Goal: Transaction & Acquisition: Book appointment/travel/reservation

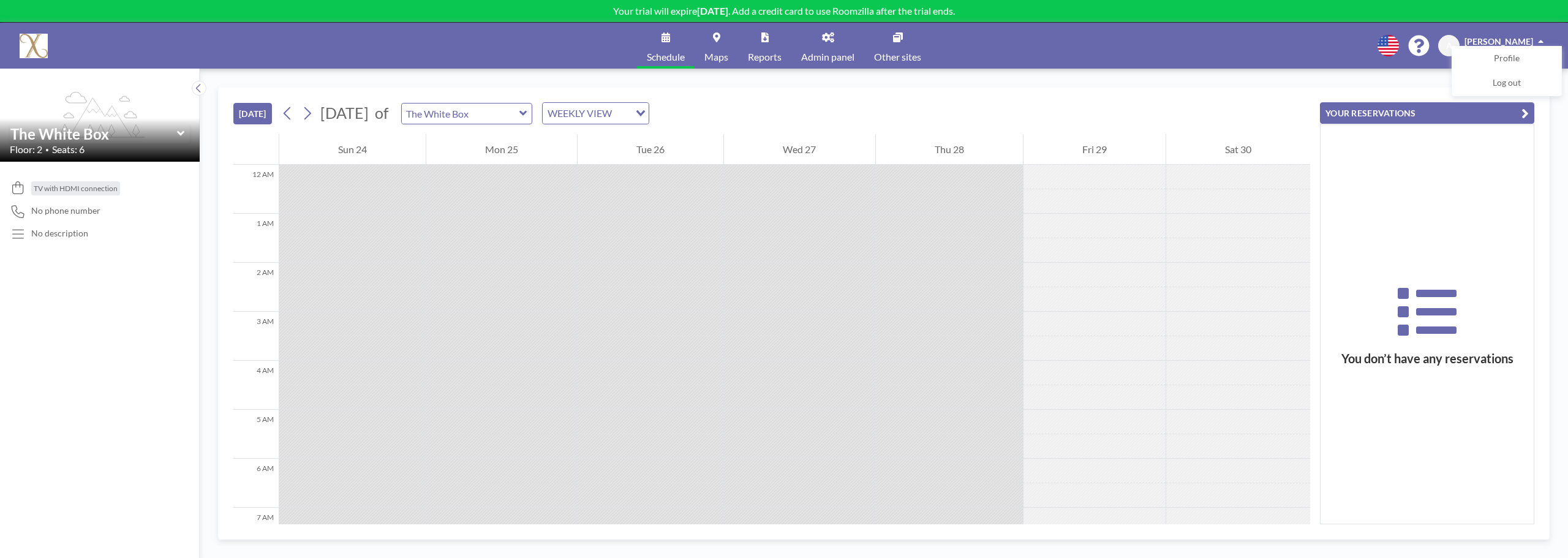
scroll to position [710, 0]
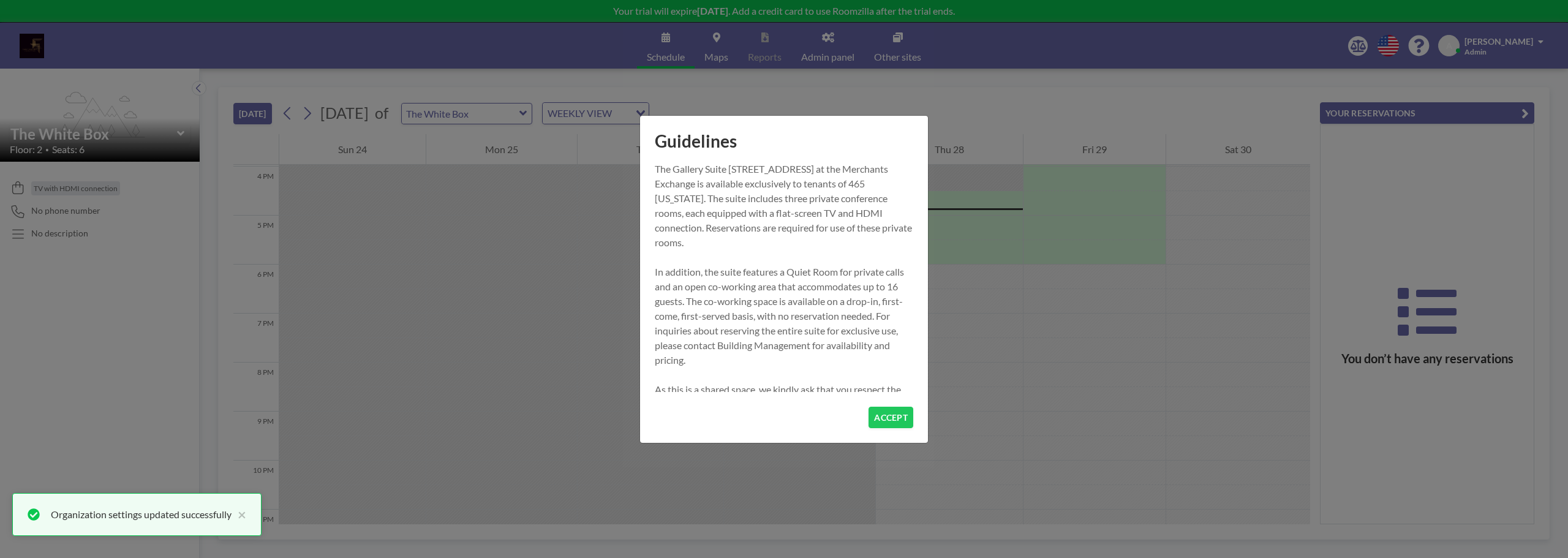
scroll to position [784, 0]
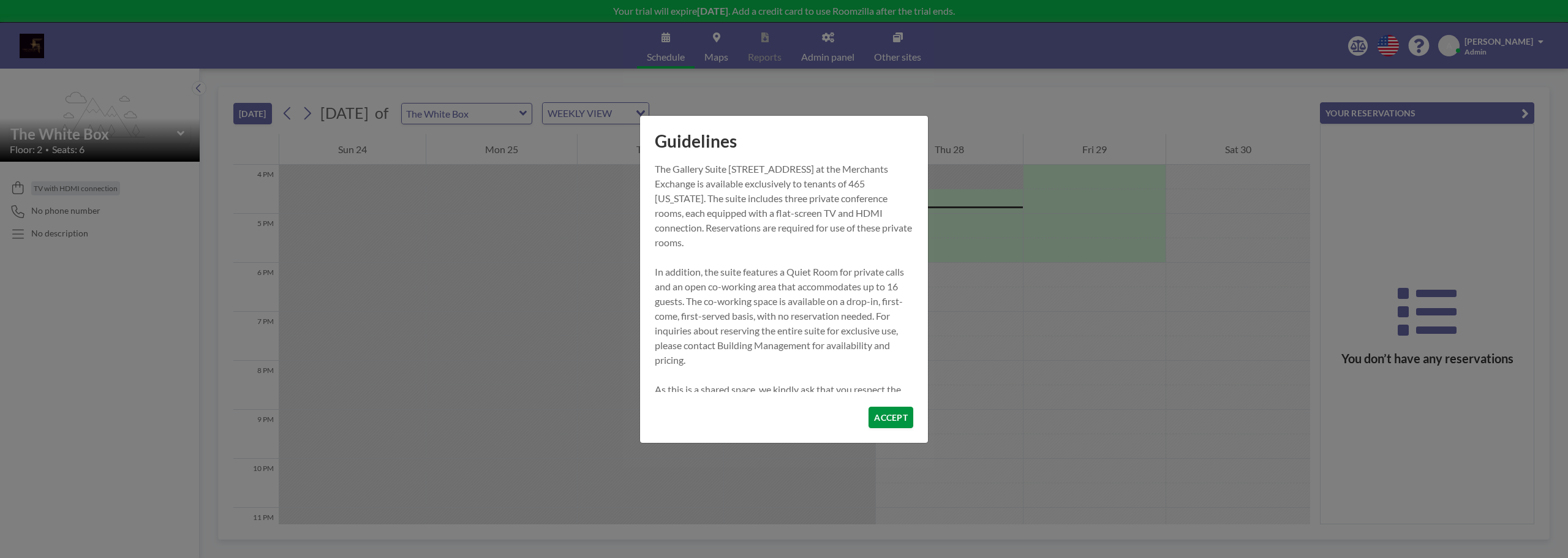
click at [901, 419] on button "ACCEPT" at bounding box center [891, 417] width 44 height 21
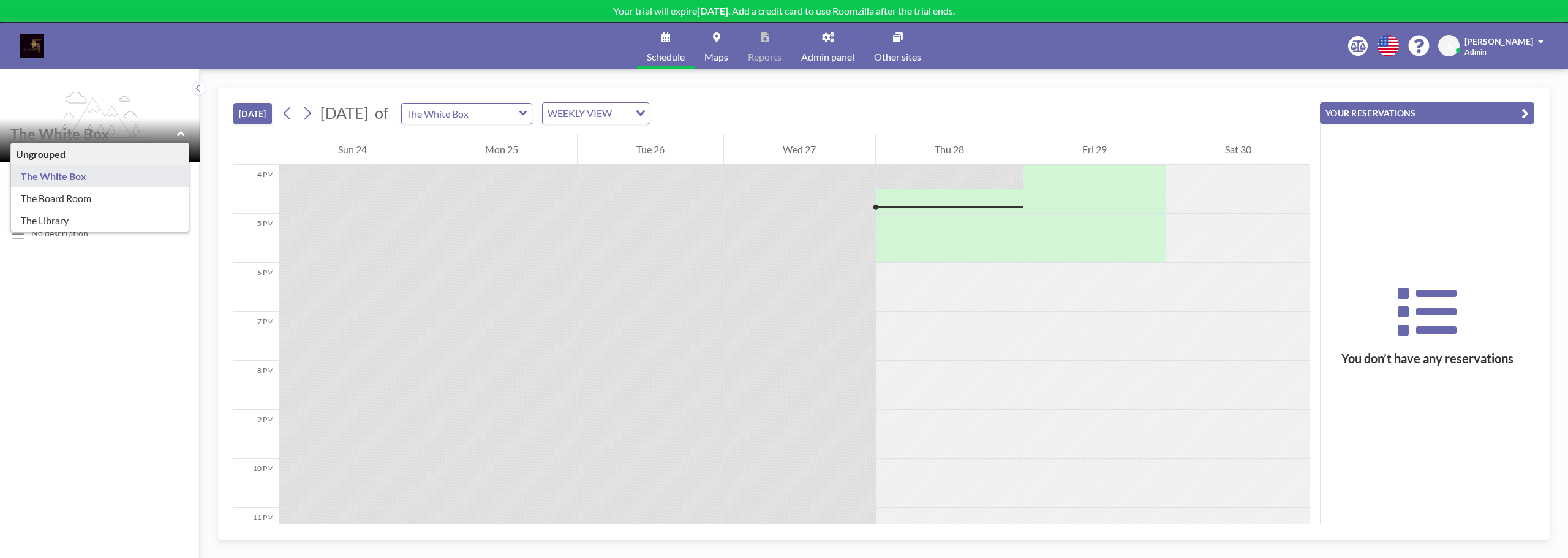
click at [137, 129] on input "text" at bounding box center [93, 134] width 167 height 18
type input "The Board Room"
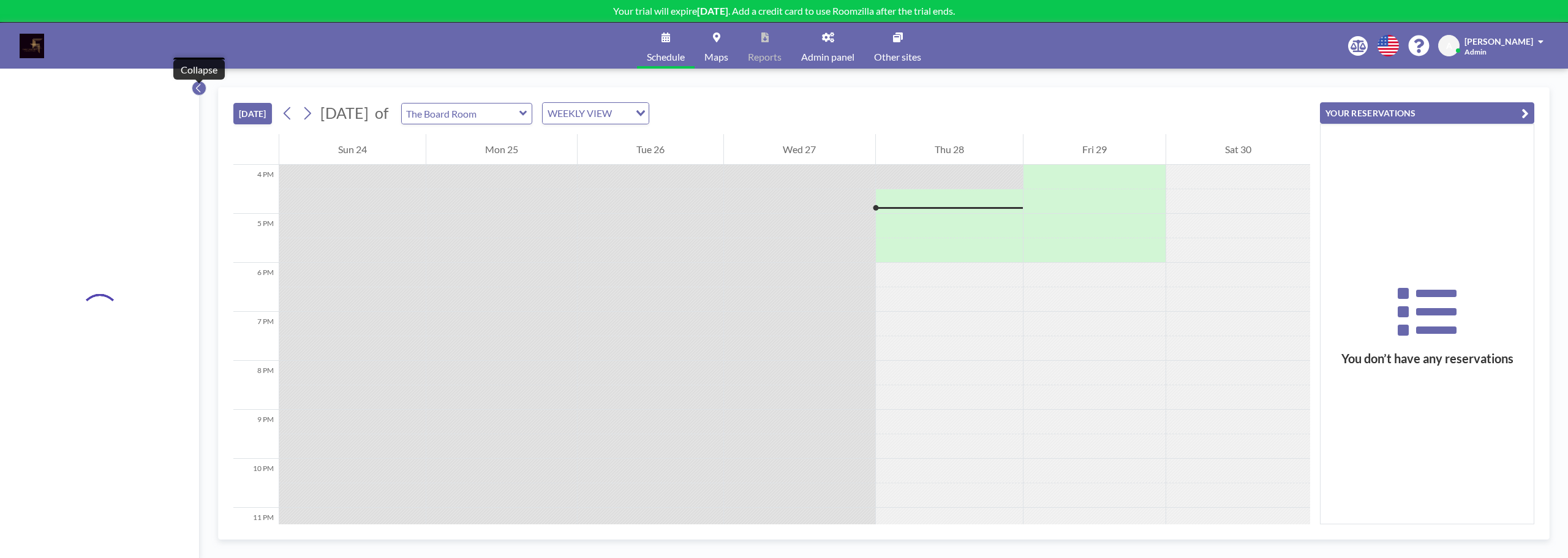
click at [202, 87] on icon at bounding box center [198, 88] width 8 height 12
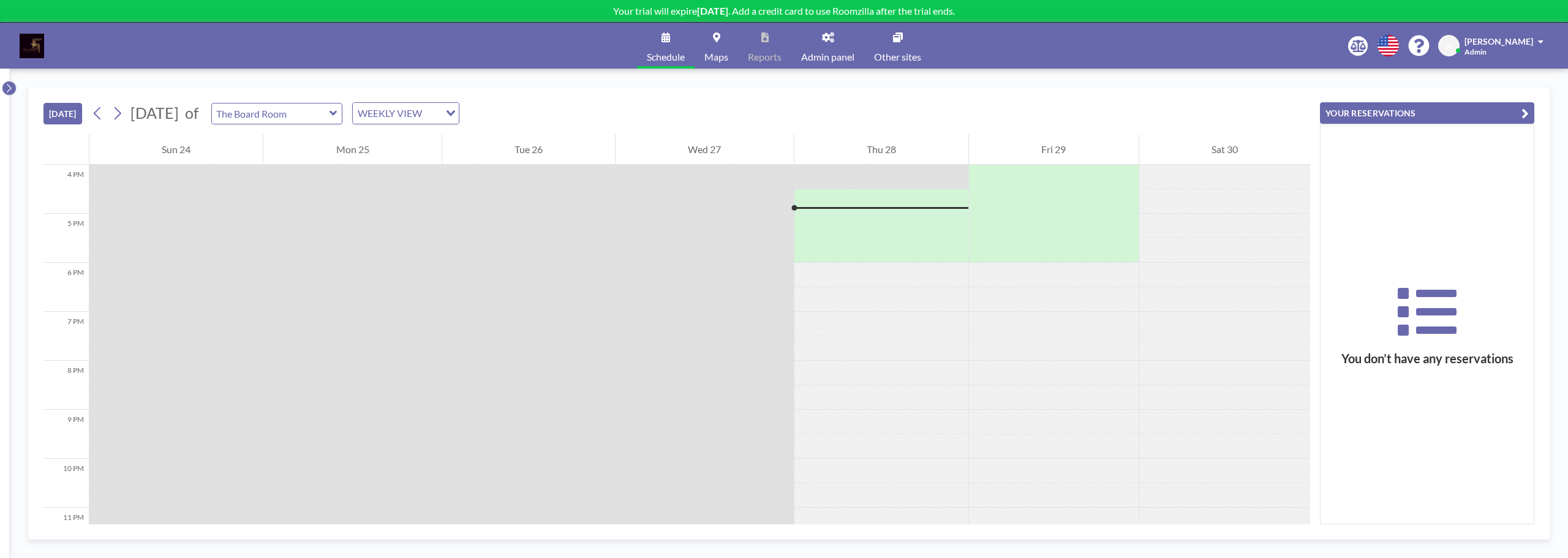
click at [6, 87] on icon at bounding box center [9, 88] width 8 height 12
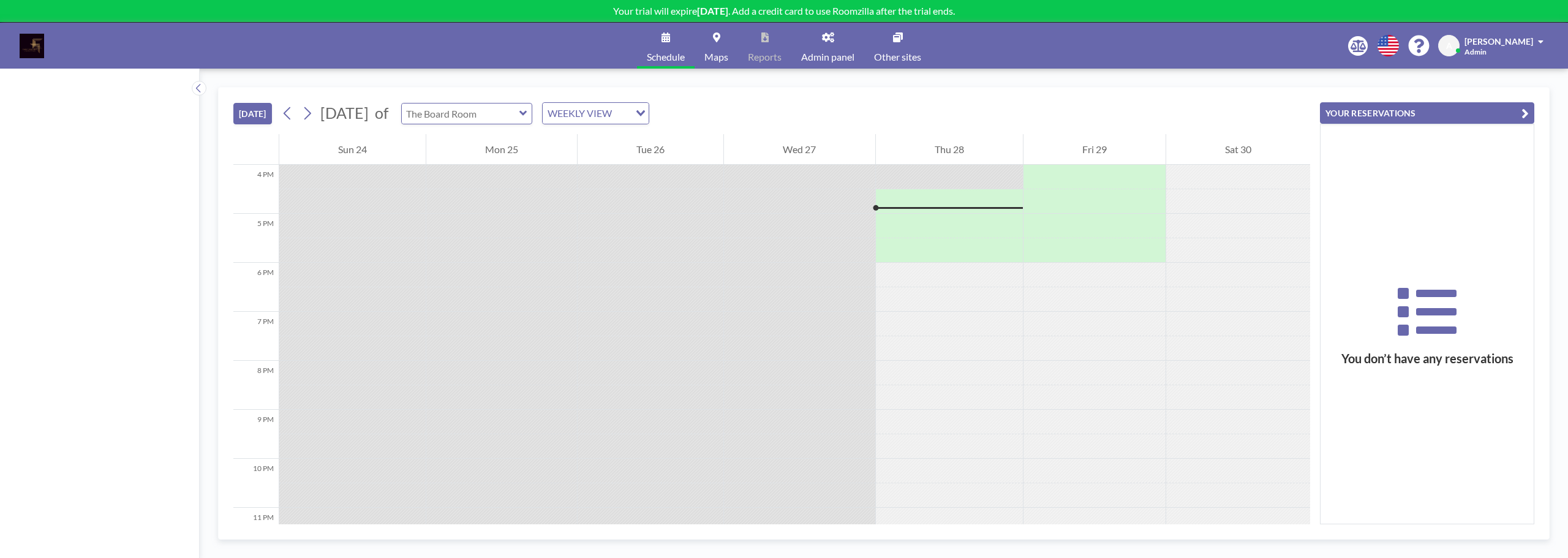
click at [511, 111] on input "text" at bounding box center [460, 114] width 117 height 21
type input "The Library"
click at [900, 39] on icon at bounding box center [897, 37] width 9 height 9
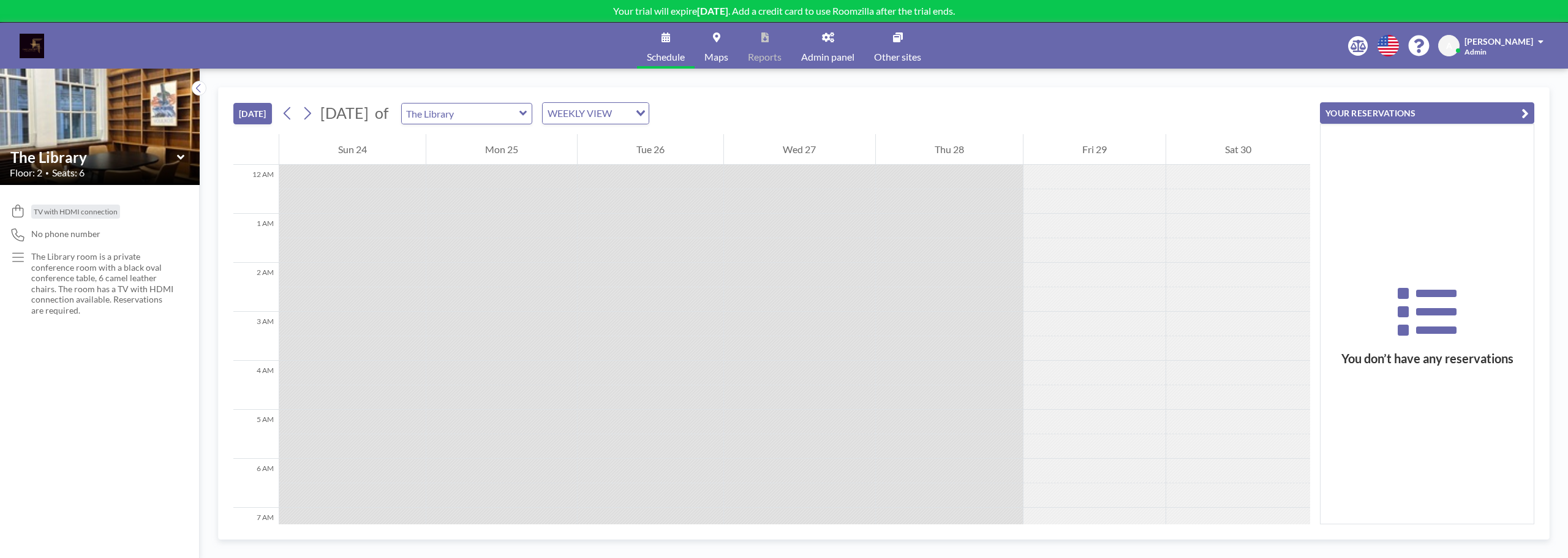
scroll to position [784, 0]
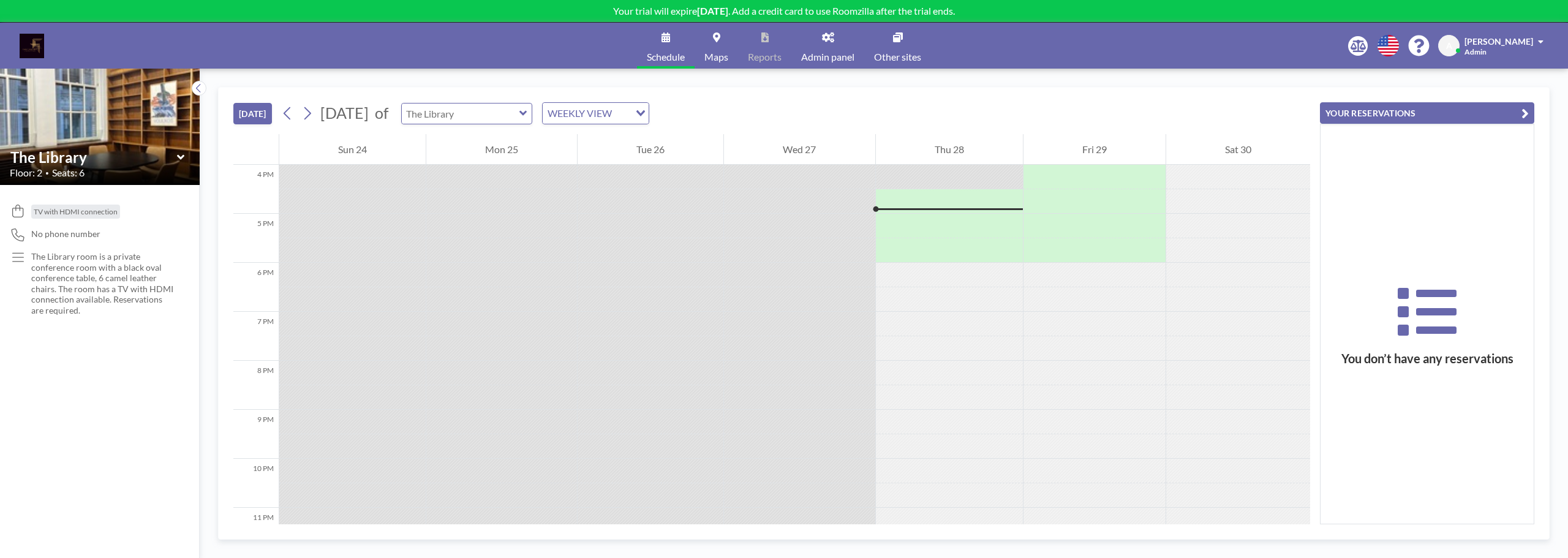
click at [519, 114] on input "text" at bounding box center [460, 114] width 117 height 21
type input "The Board Room"
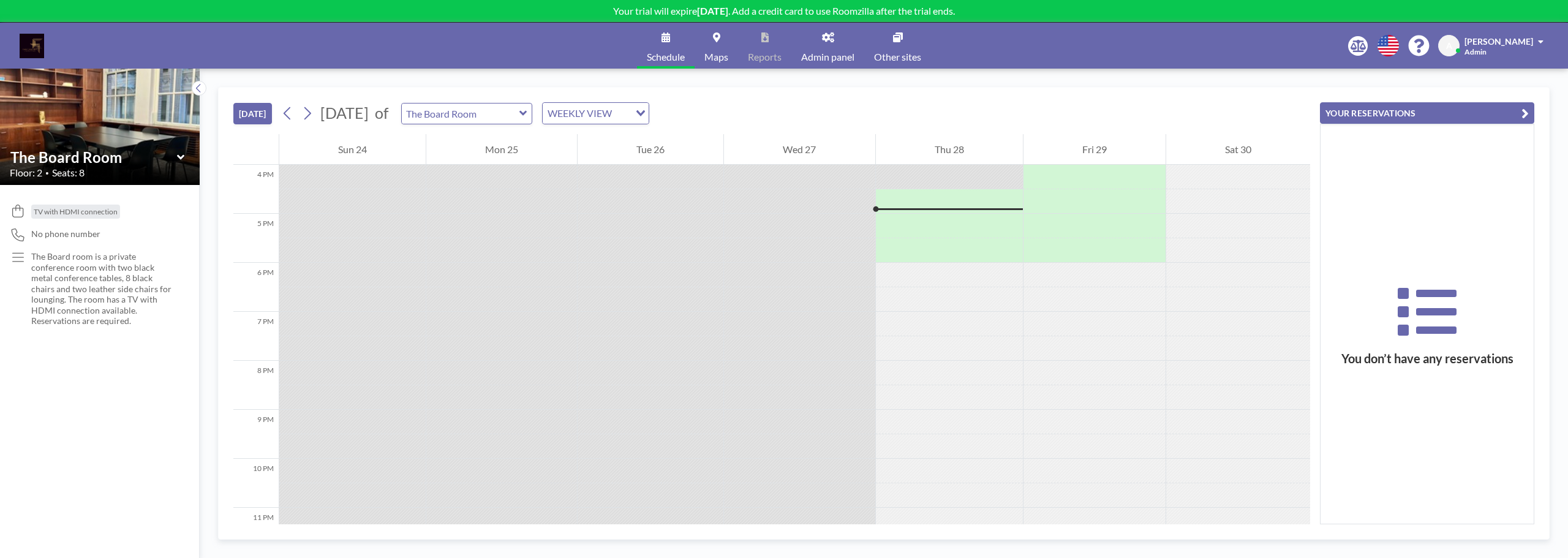
click at [533, 121] on div "The Board Room" at bounding box center [467, 113] width 132 height 21
click at [527, 112] on icon at bounding box center [523, 114] width 8 height 5
type input "The White Box"
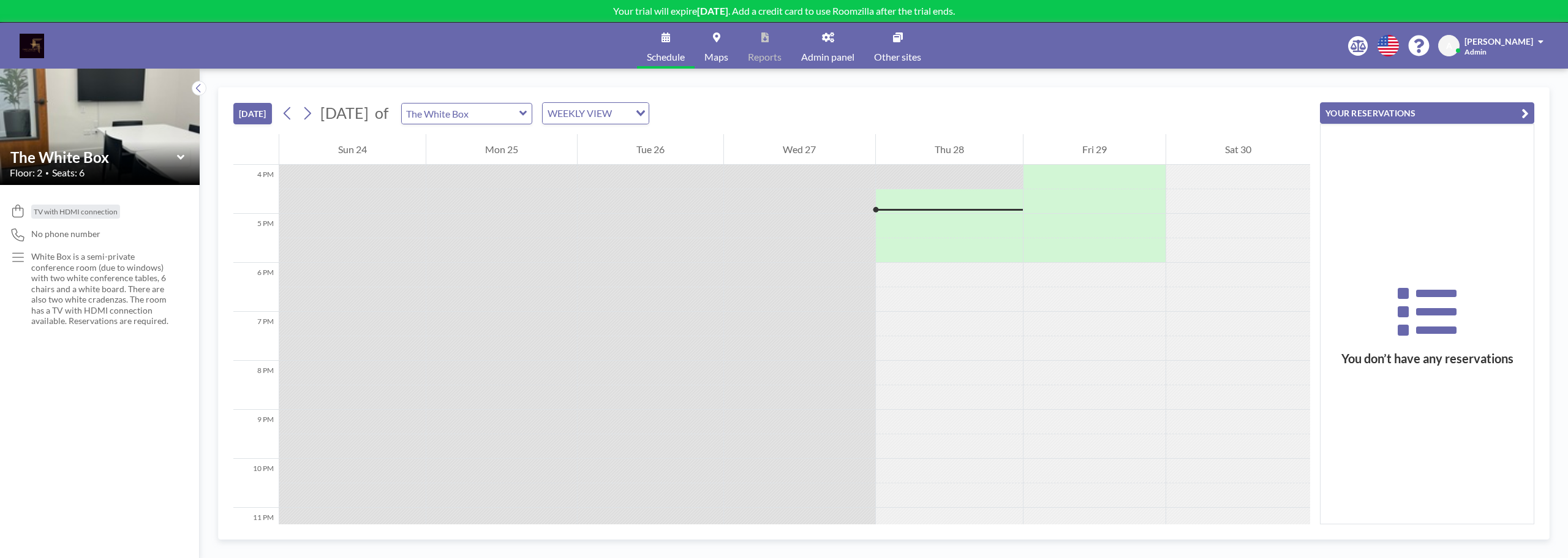
click at [79, 416] on div "TV with HDMI connection No phone number White Box is a semi-private conference …" at bounding box center [99, 371] width 199 height 373
click at [182, 161] on icon at bounding box center [180, 157] width 8 height 12
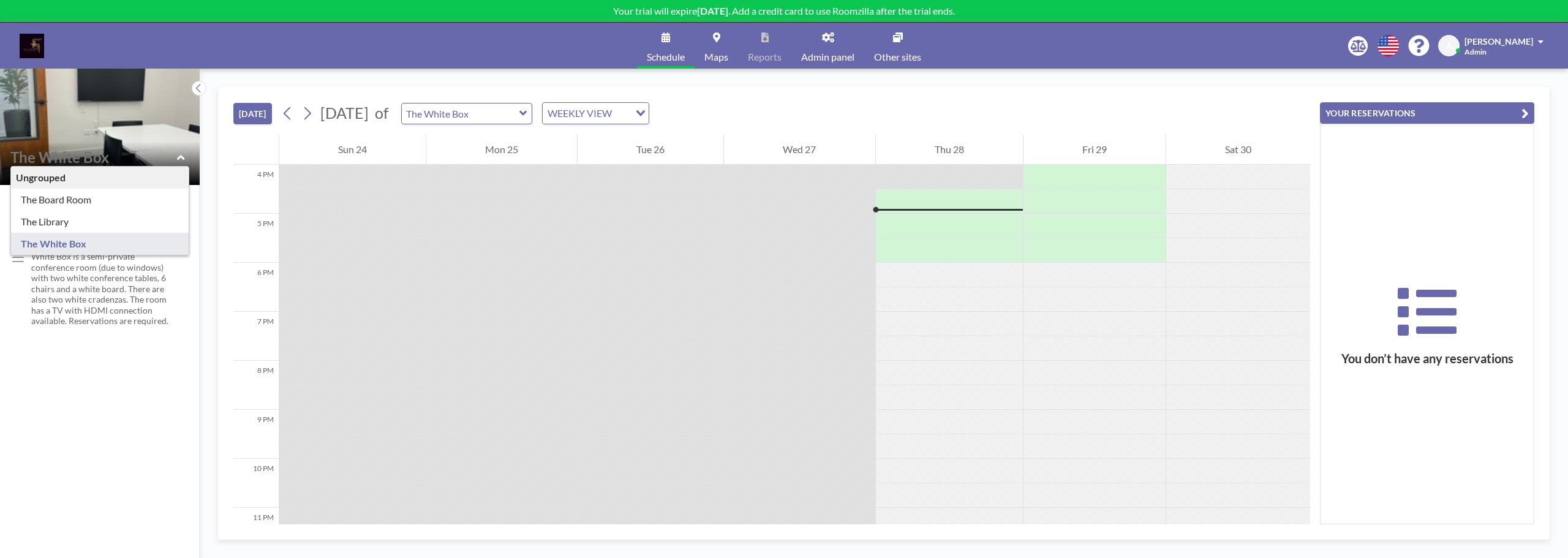
click at [182, 161] on icon at bounding box center [180, 157] width 8 height 12
type input "The White Box"
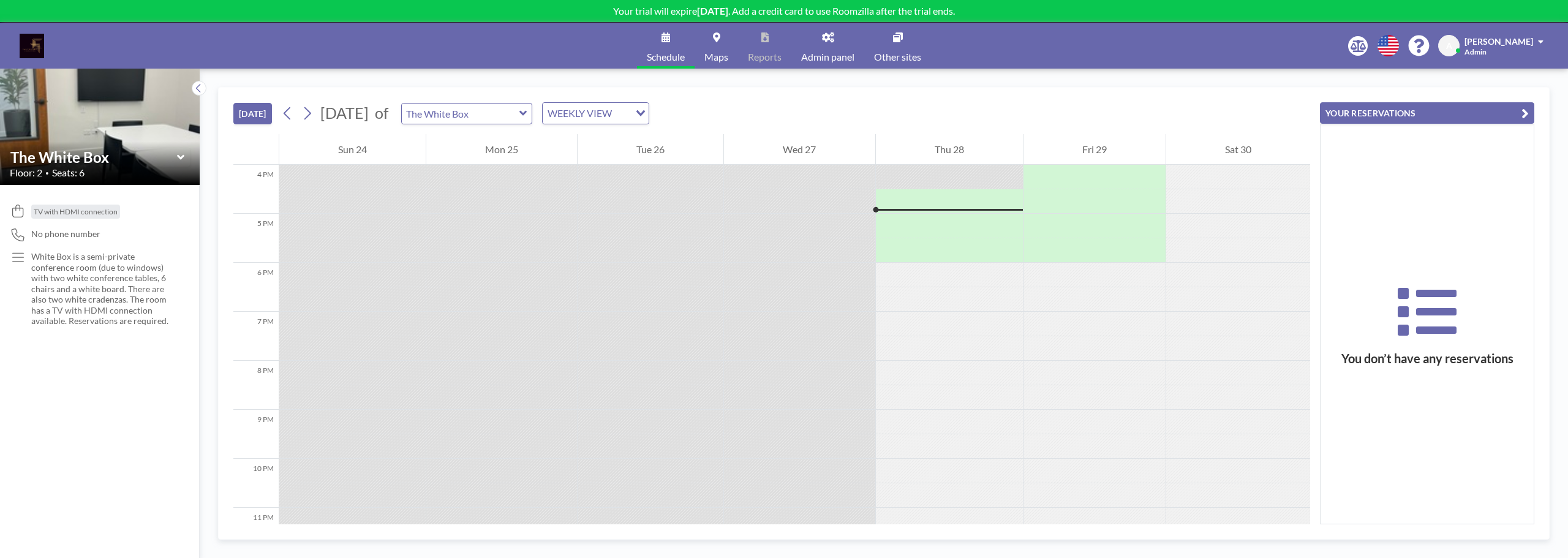
click at [130, 365] on div "TV with HDMI connection No phone number White Box is a semi-private conference …" at bounding box center [99, 371] width 199 height 373
click at [198, 88] on icon at bounding box center [198, 88] width 8 height 12
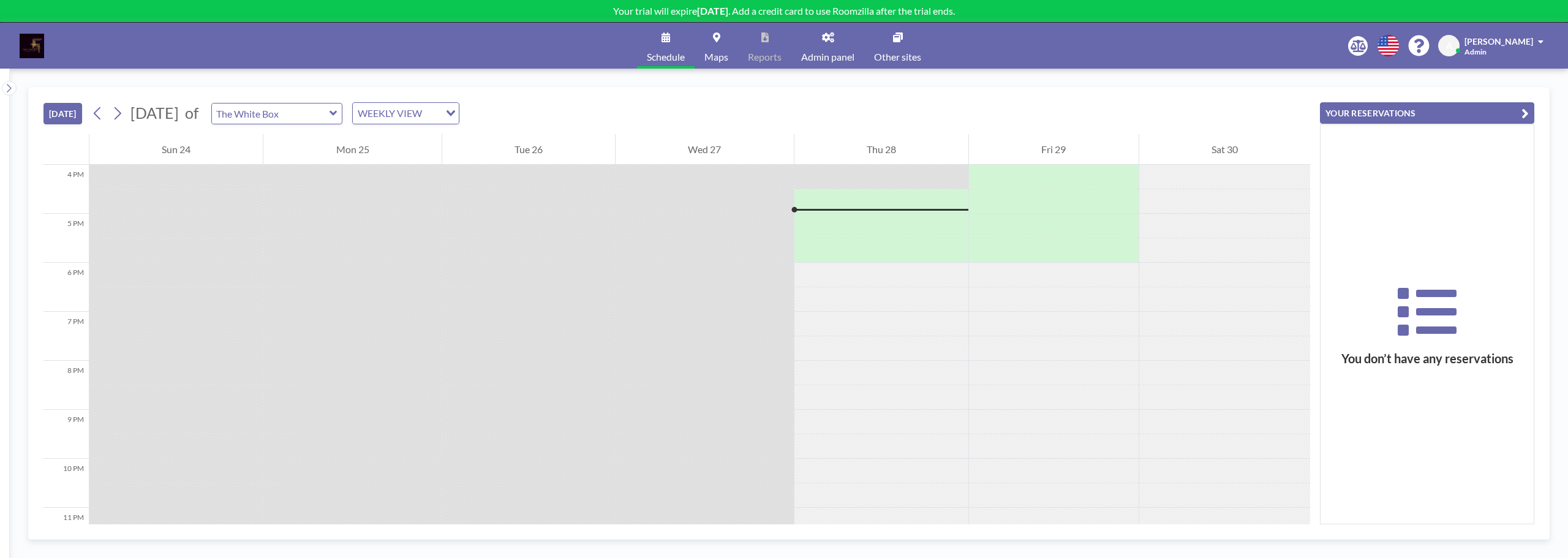
click at [1534, 44] on div "[PERSON_NAME]" at bounding box center [1504, 41] width 79 height 12
click at [1529, 81] on link "Log out" at bounding box center [1506, 83] width 109 height 25
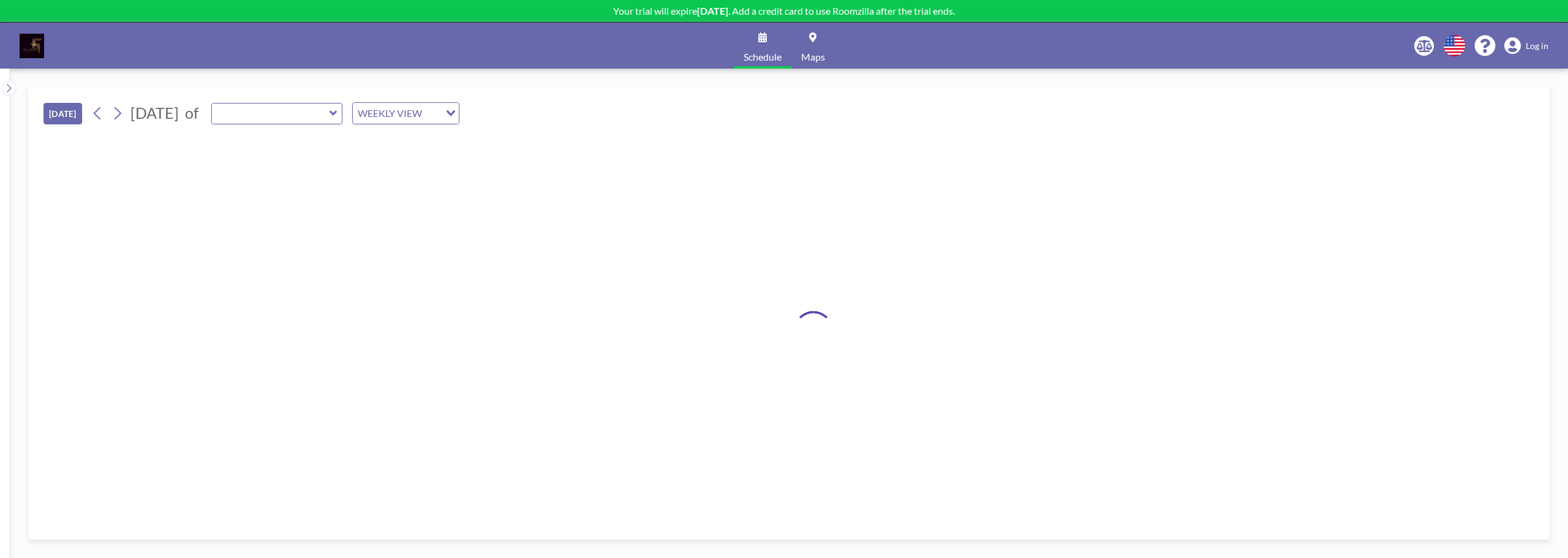
type input "The White Box"
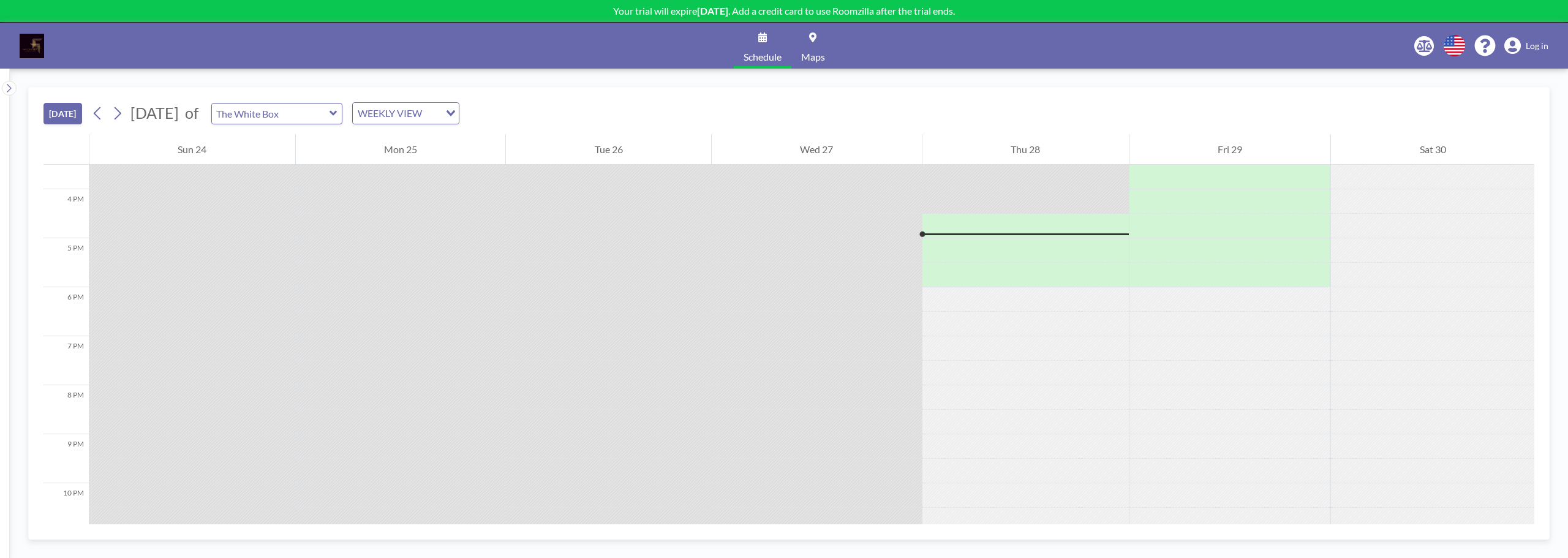
scroll to position [784, 0]
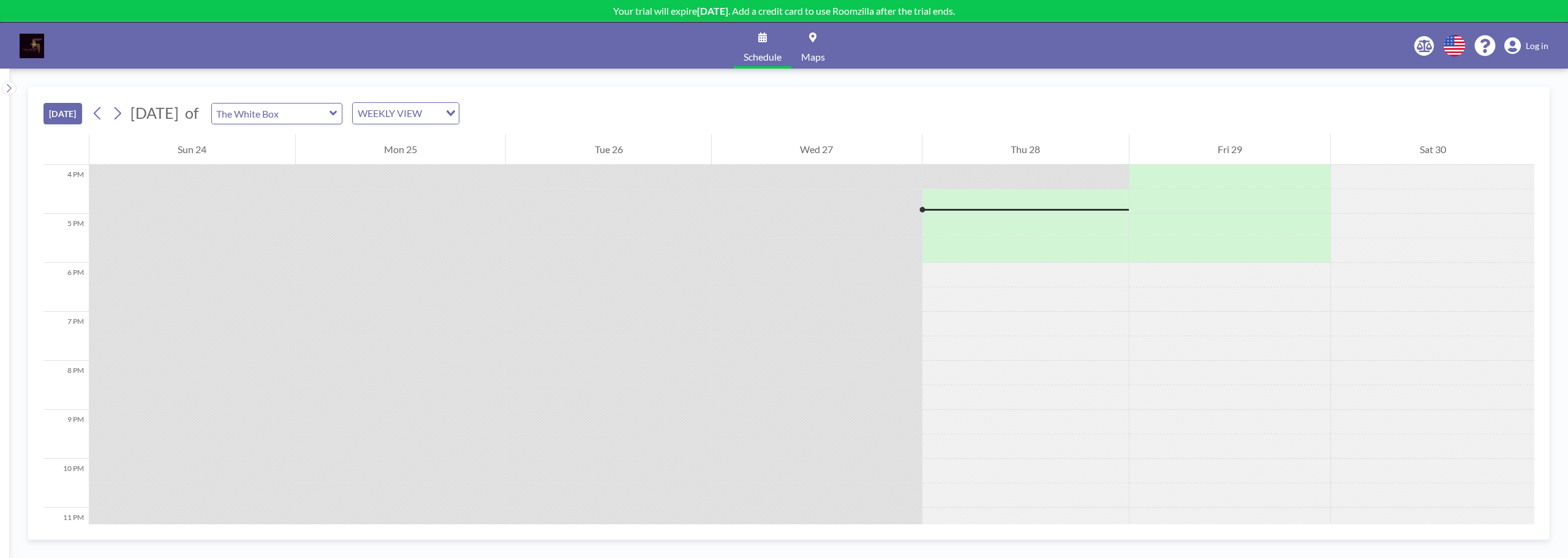
click at [807, 55] on span "Maps" at bounding box center [813, 56] width 24 height 9
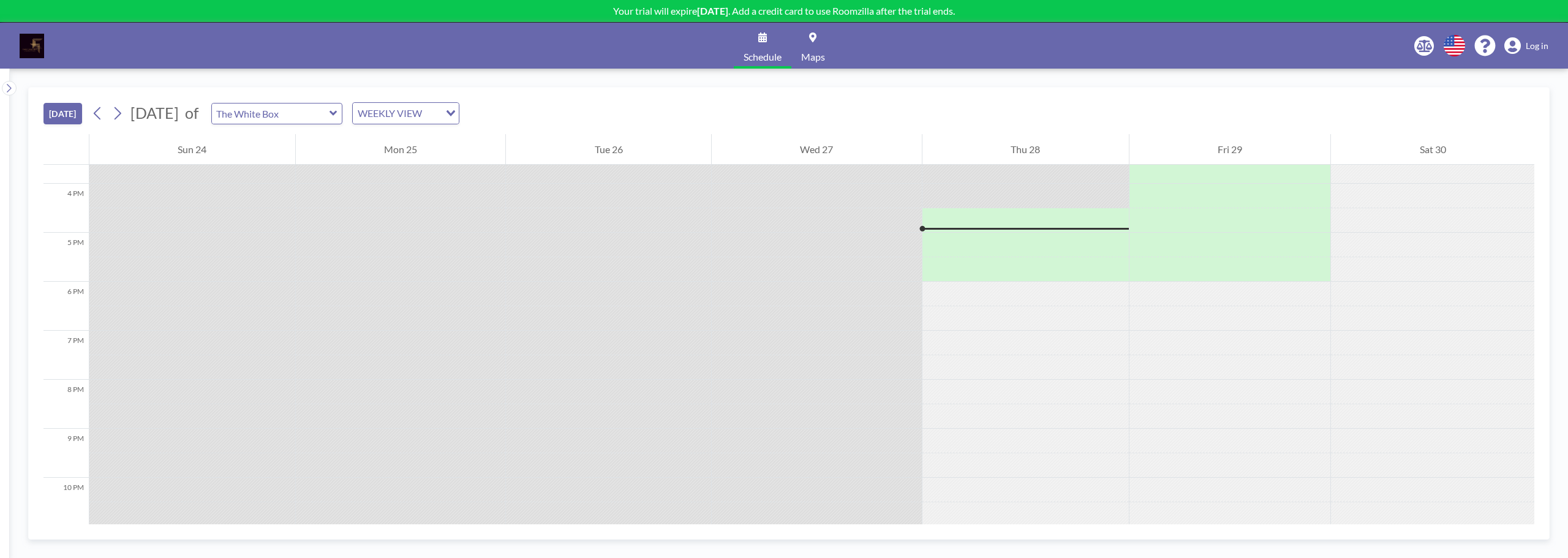
scroll to position [784, 0]
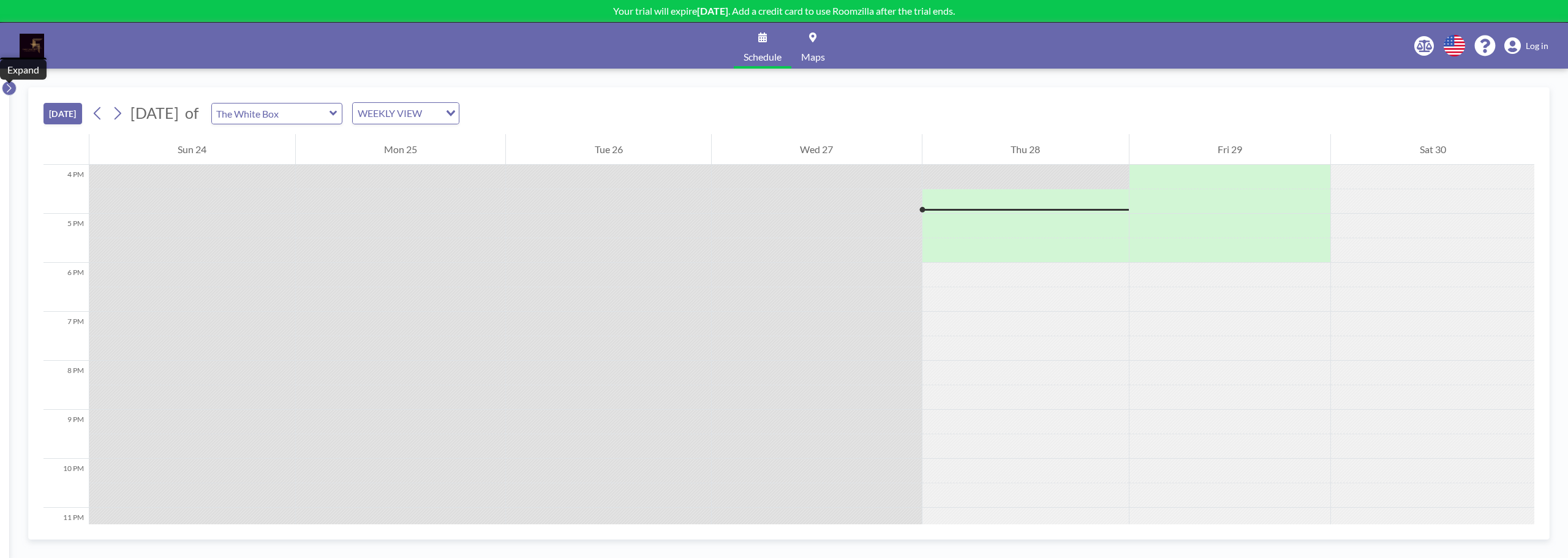
click at [13, 86] on button at bounding box center [9, 87] width 15 height 15
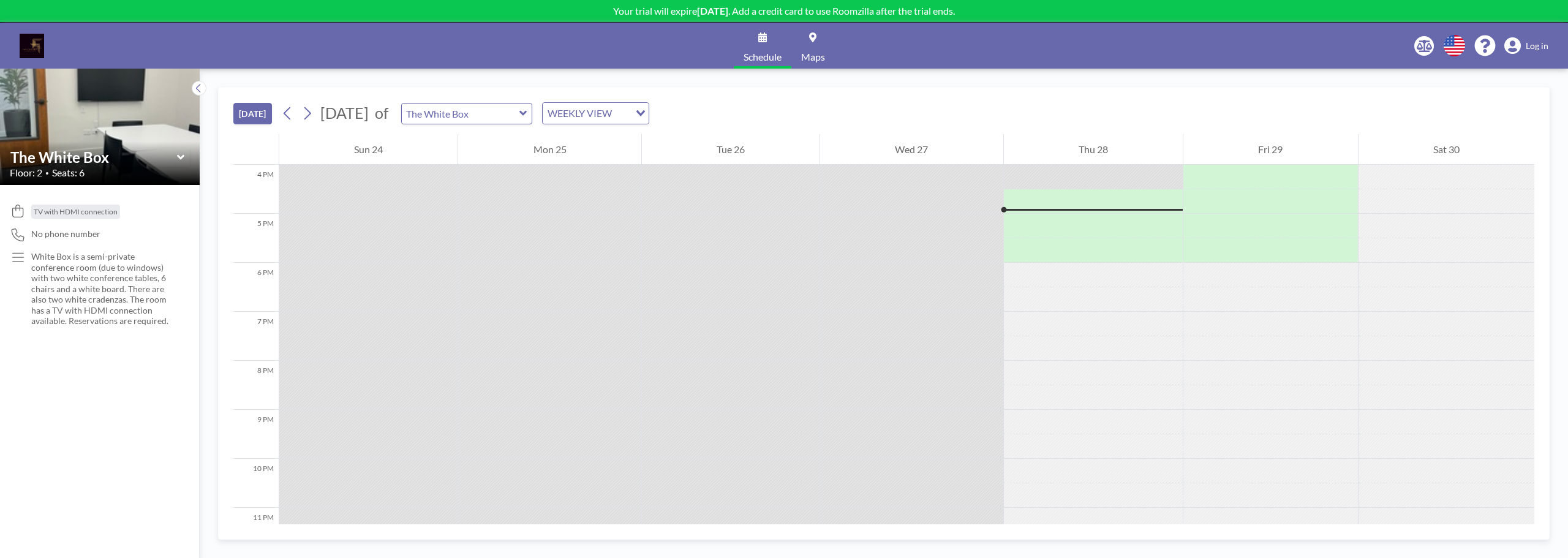
click at [58, 383] on div "TV with HDMI connection No phone number White Box is a semi-private conference …" at bounding box center [99, 371] width 199 height 373
click at [199, 89] on icon at bounding box center [198, 88] width 8 height 12
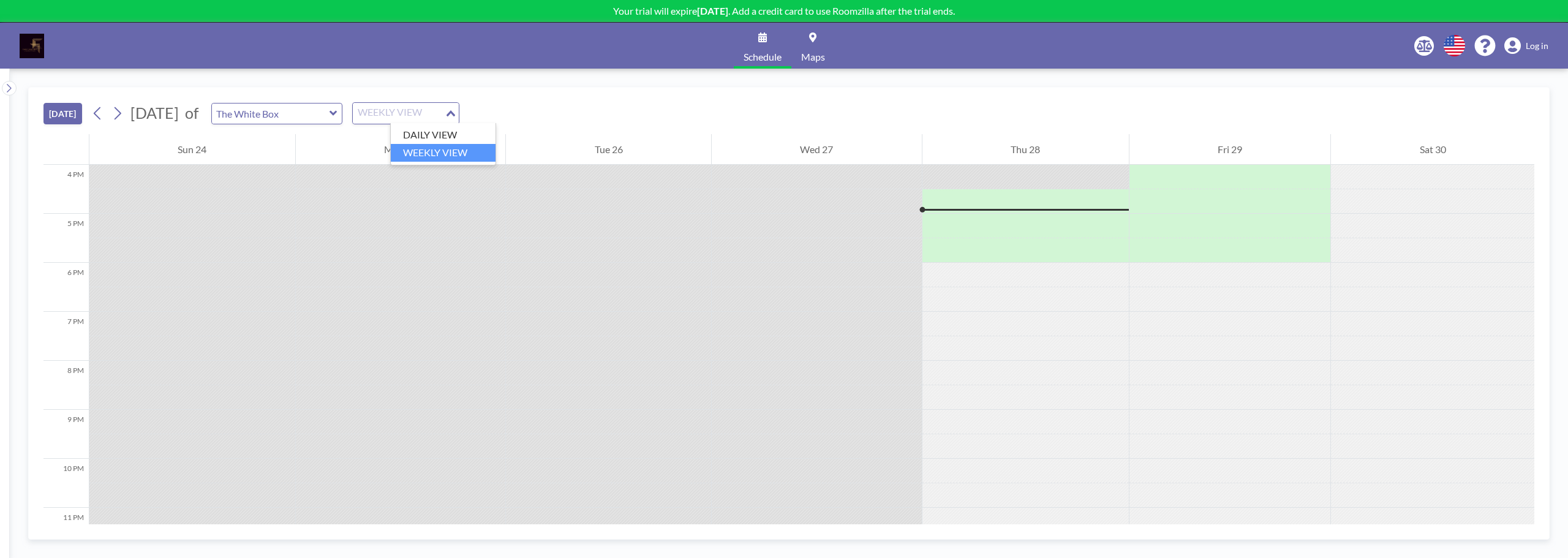
click at [445, 120] on div "WEEKLY VIEW" at bounding box center [398, 111] width 92 height 18
click at [452, 134] on li "DAILY VIEW" at bounding box center [443, 134] width 104 height 18
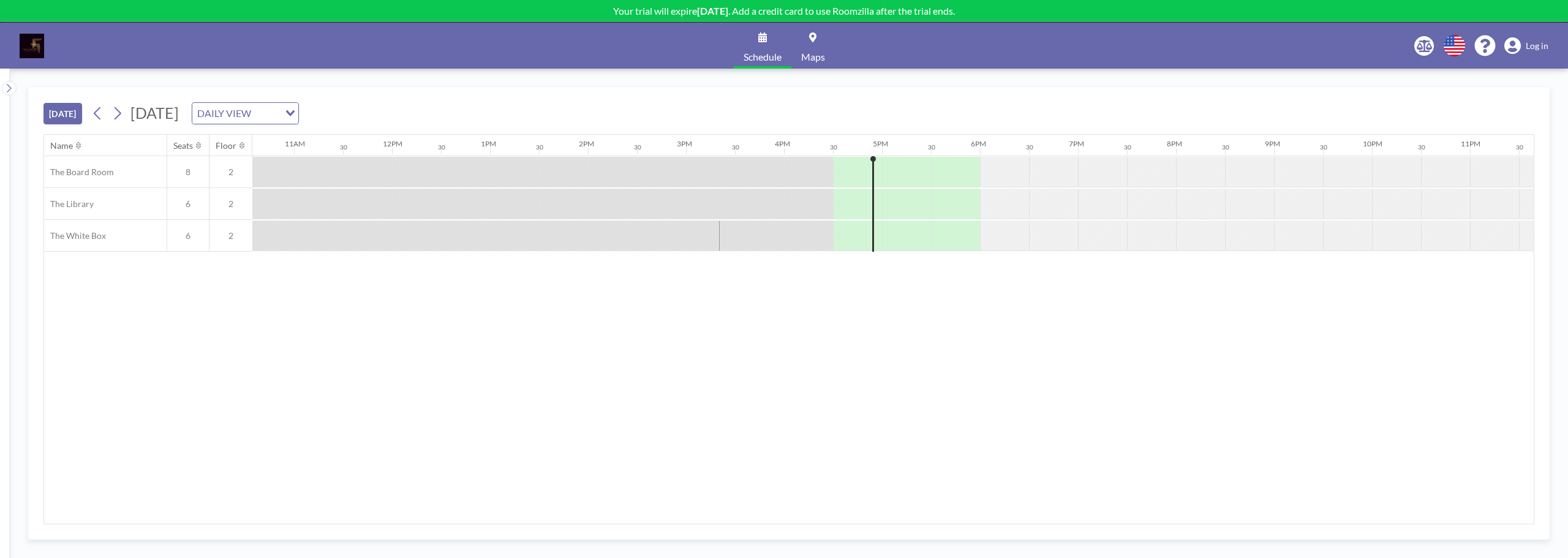
scroll to position [0, 1072]
click at [188, 424] on div "Name Seats Floor 12AM 30 1AM 30 2AM 30 3AM 30 4AM 30 5AM 30 6AM 30 7AM 30 8AM 3…" at bounding box center [789, 329] width 1489 height 389
click at [9, 92] on icon at bounding box center [9, 88] width 8 height 12
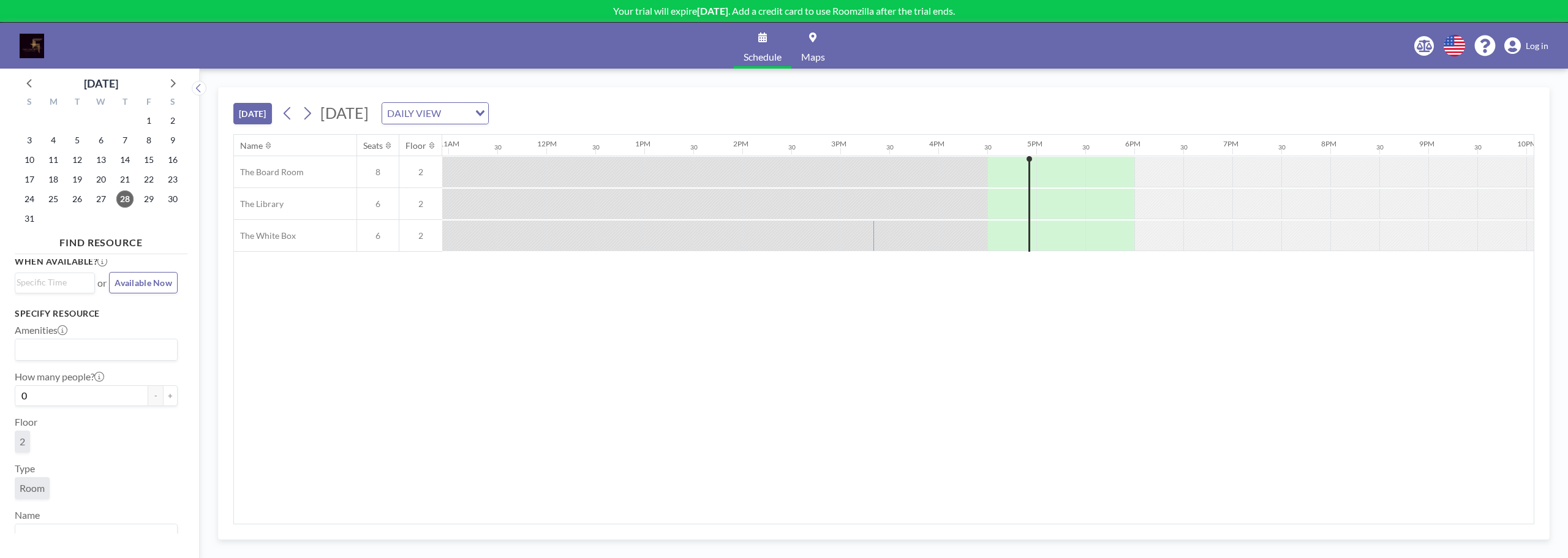
scroll to position [0, 0]
click at [376, 378] on div "Name Seats Floor 12AM 30 1AM 30 2AM 30 3AM 30 4AM 30 5AM 30 6AM 30 7AM 30 8AM 3…" at bounding box center [883, 329] width 1299 height 389
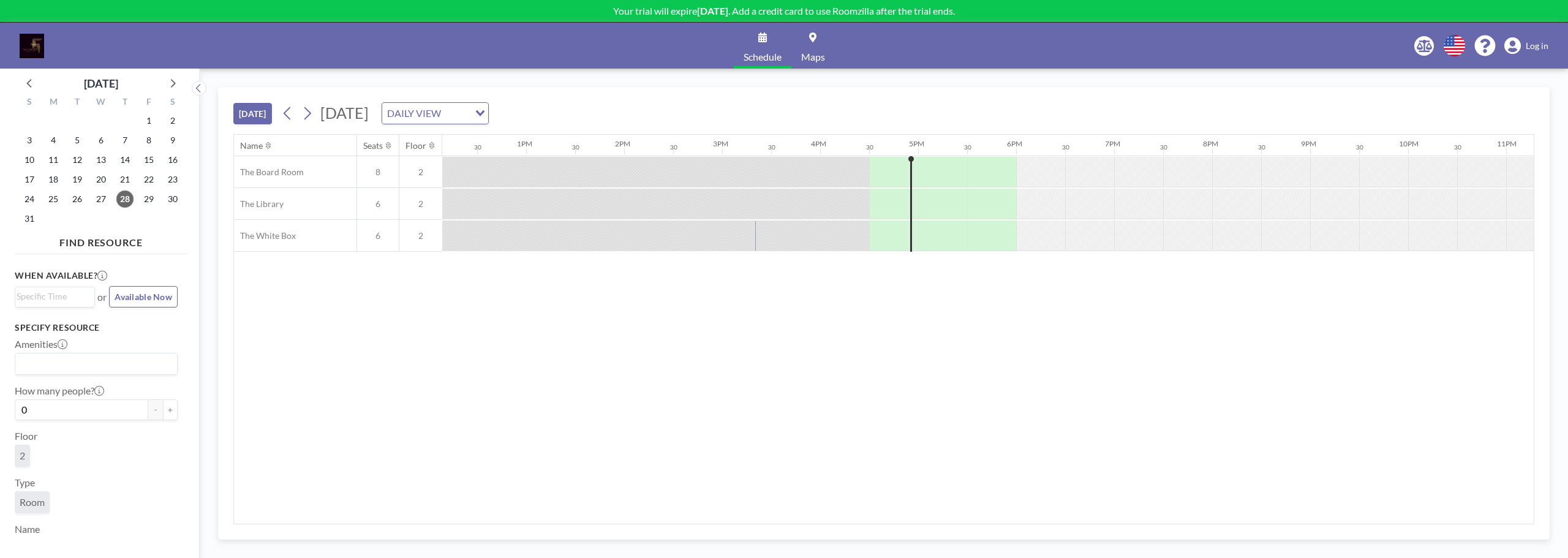
scroll to position [0, 1262]
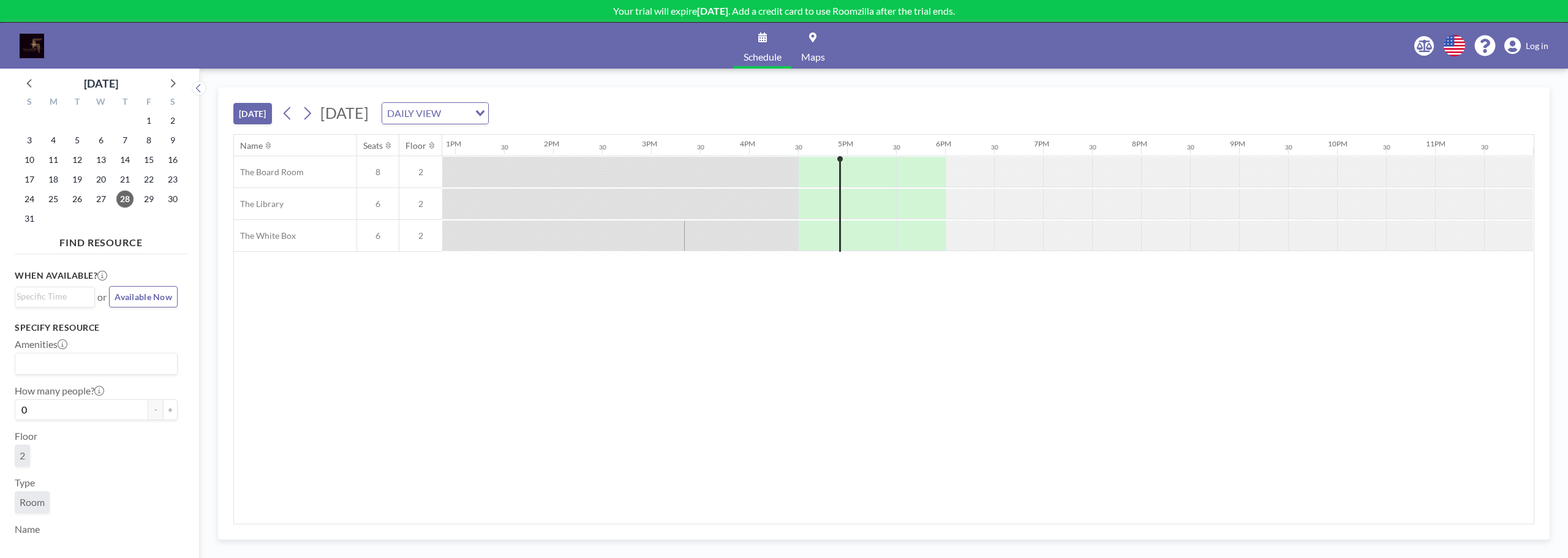
click at [627, 348] on div "Name Seats Floor 12AM 30 1AM 30 2AM 30 3AM 30 4AM 30 5AM 30 6AM 30 7AM 30 8AM 3…" at bounding box center [883, 329] width 1299 height 389
click at [302, 387] on div "Name Seats Floor 12AM 30 1AM 30 2AM 30 3AM 30 4AM 30 5AM 30 6AM 30 7AM 30 8AM 3…" at bounding box center [883, 329] width 1299 height 389
click at [36, 46] on img at bounding box center [32, 45] width 25 height 25
click at [33, 44] on img at bounding box center [32, 45] width 25 height 25
click at [811, 56] on span "Maps" at bounding box center [813, 56] width 24 height 9
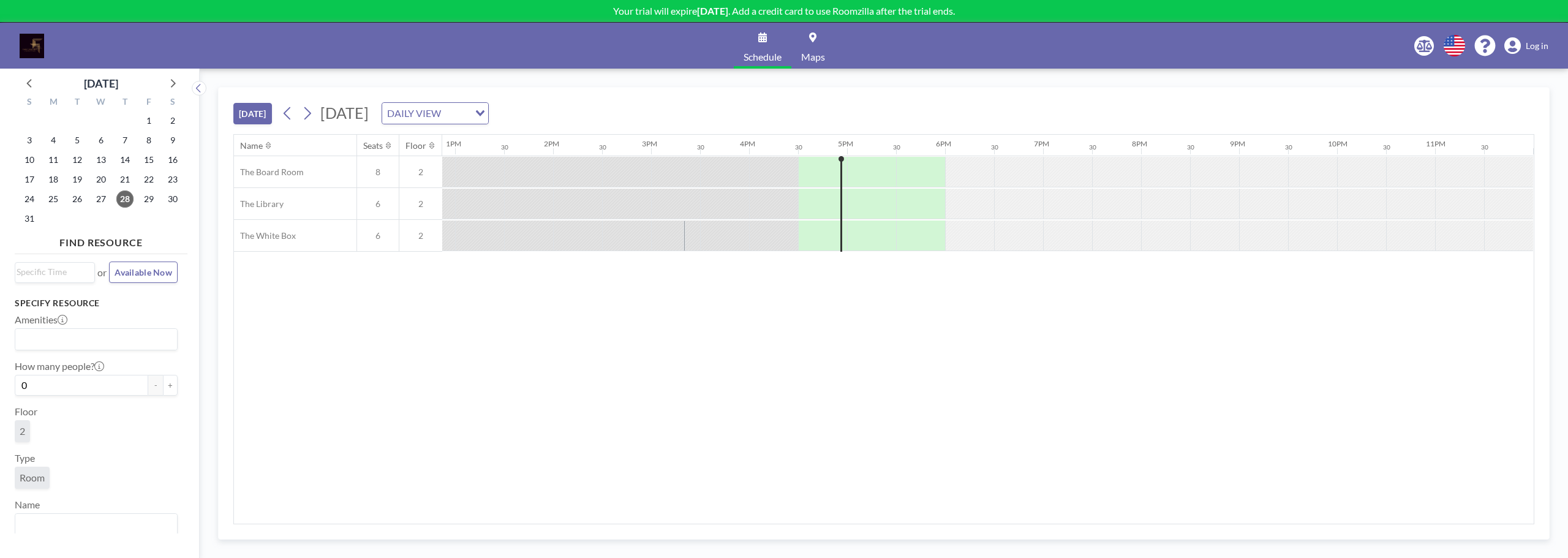
scroll to position [32, 0]
click at [1419, 49] on icon at bounding box center [1424, 46] width 15 height 12
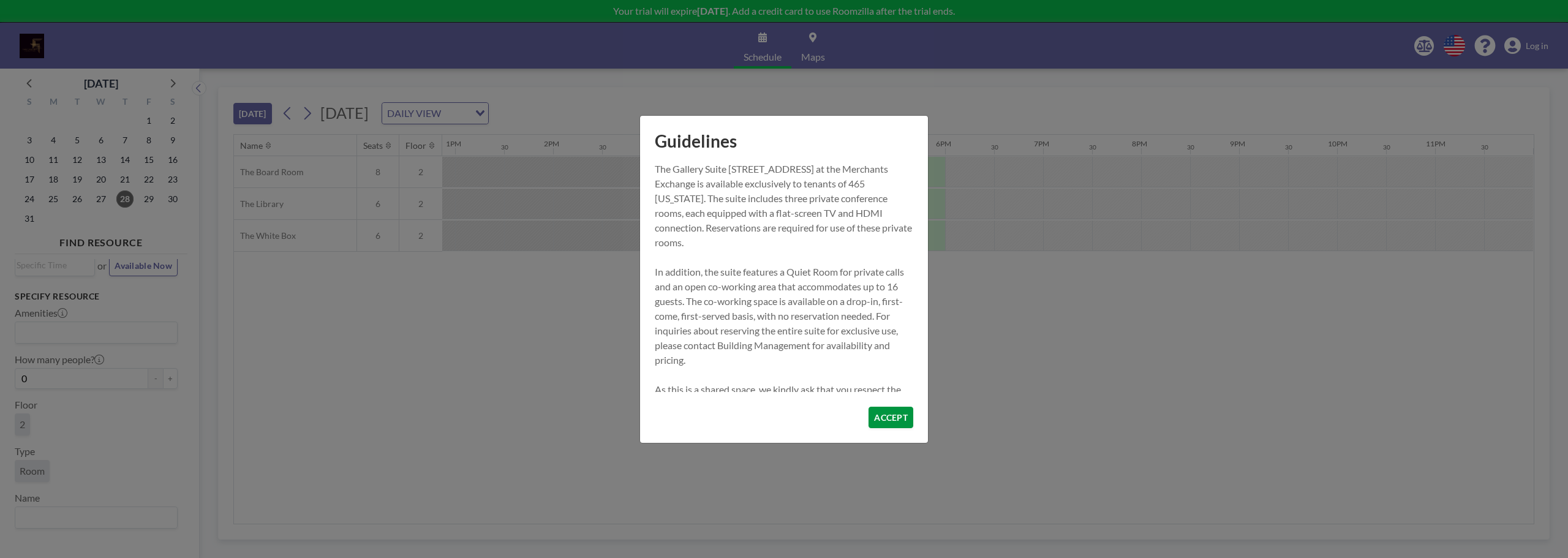
click at [889, 420] on button "ACCEPT" at bounding box center [891, 417] width 44 height 21
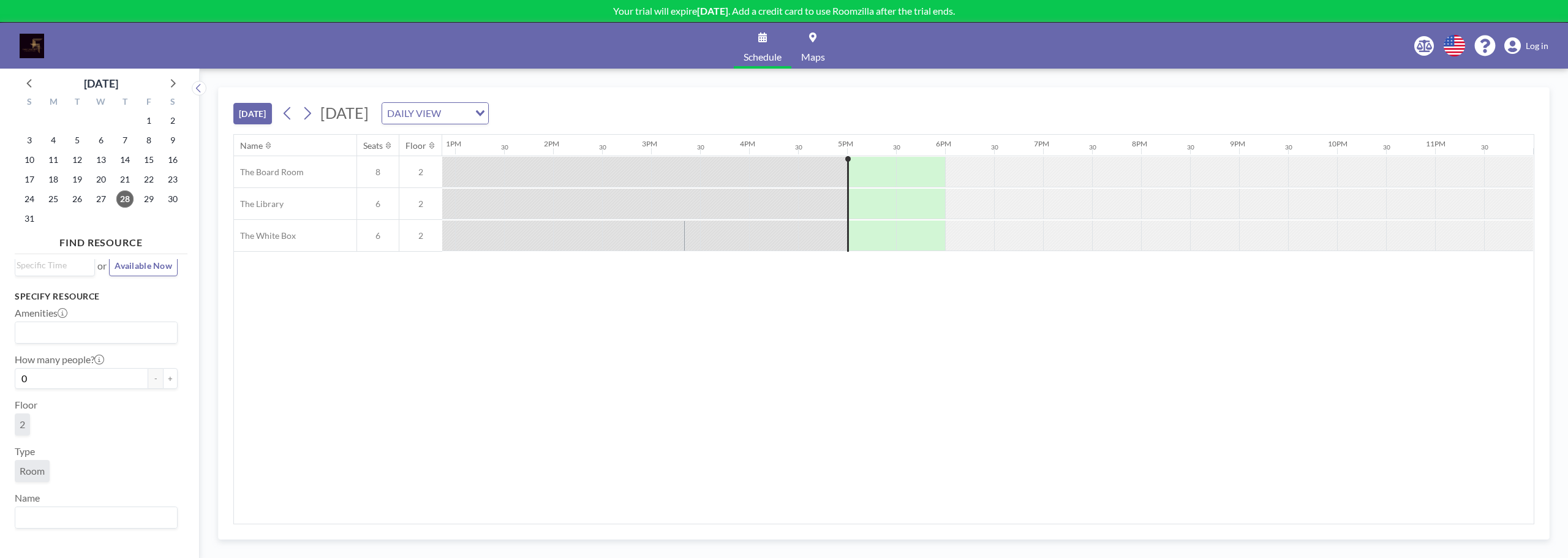
click at [816, 46] on link "Maps" at bounding box center [813, 45] width 44 height 46
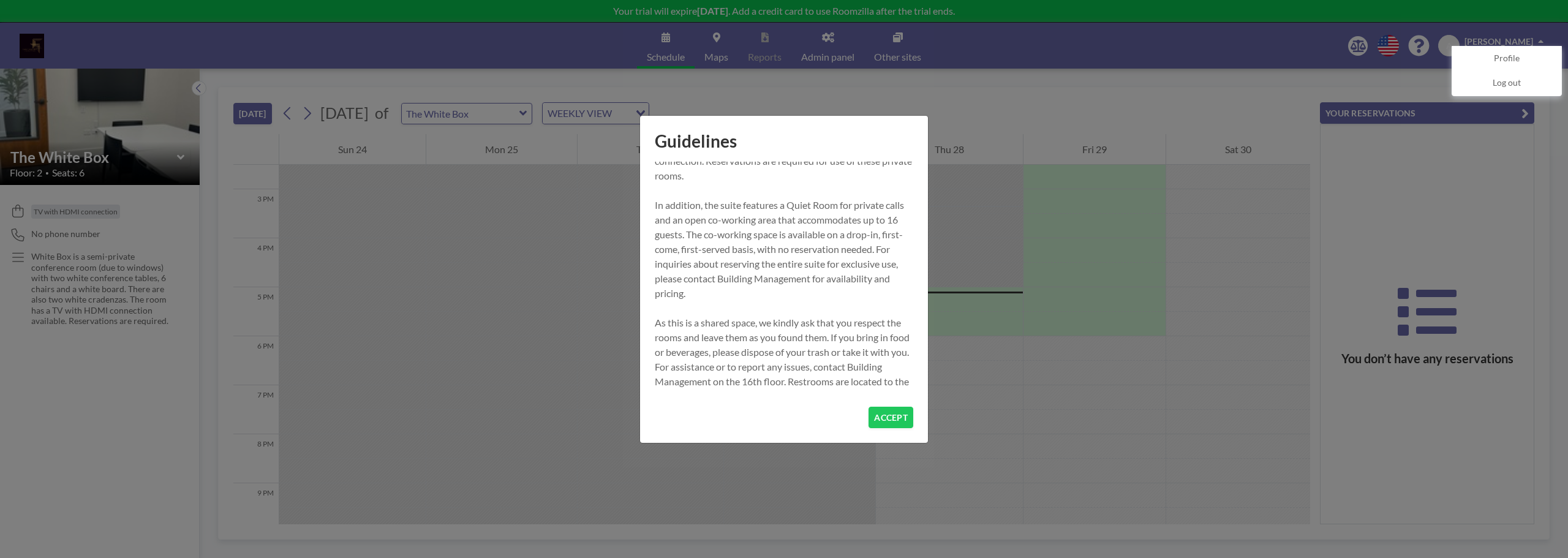
scroll to position [79, 0]
click at [889, 421] on button "ACCEPT" at bounding box center [891, 417] width 44 height 21
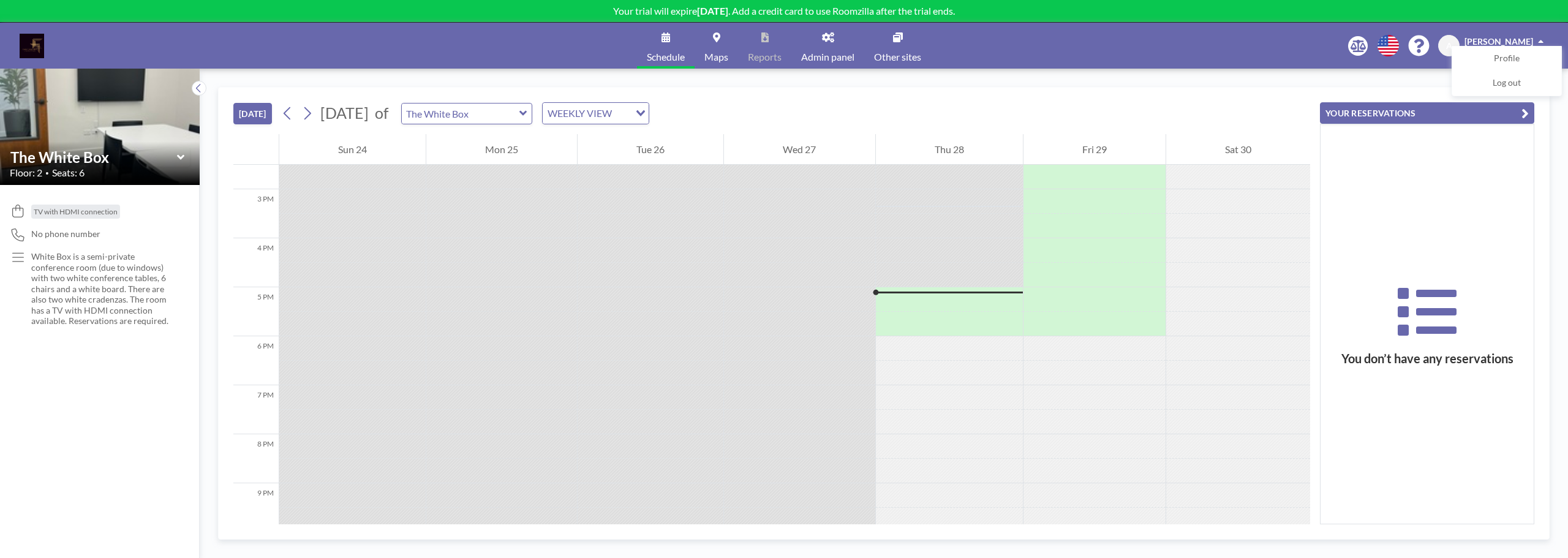
click at [826, 52] on span "Admin panel" at bounding box center [827, 56] width 53 height 9
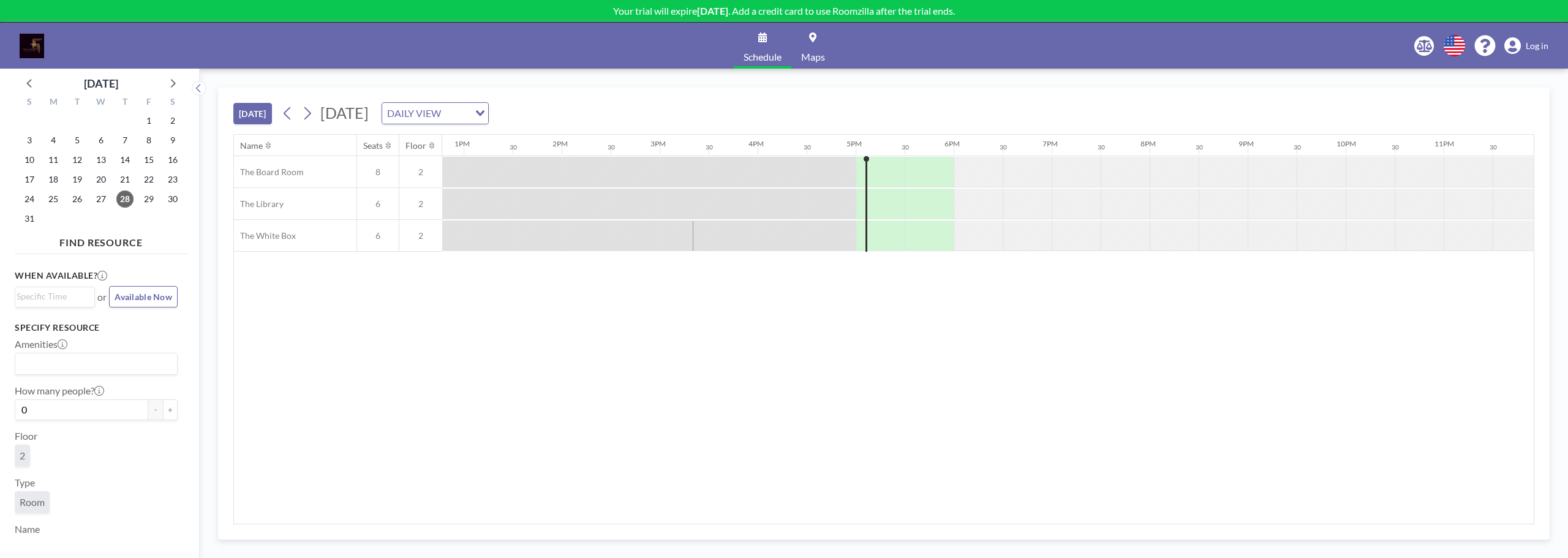
scroll to position [0, 1262]
click at [1533, 42] on span "Log in" at bounding box center [1536, 45] width 22 height 11
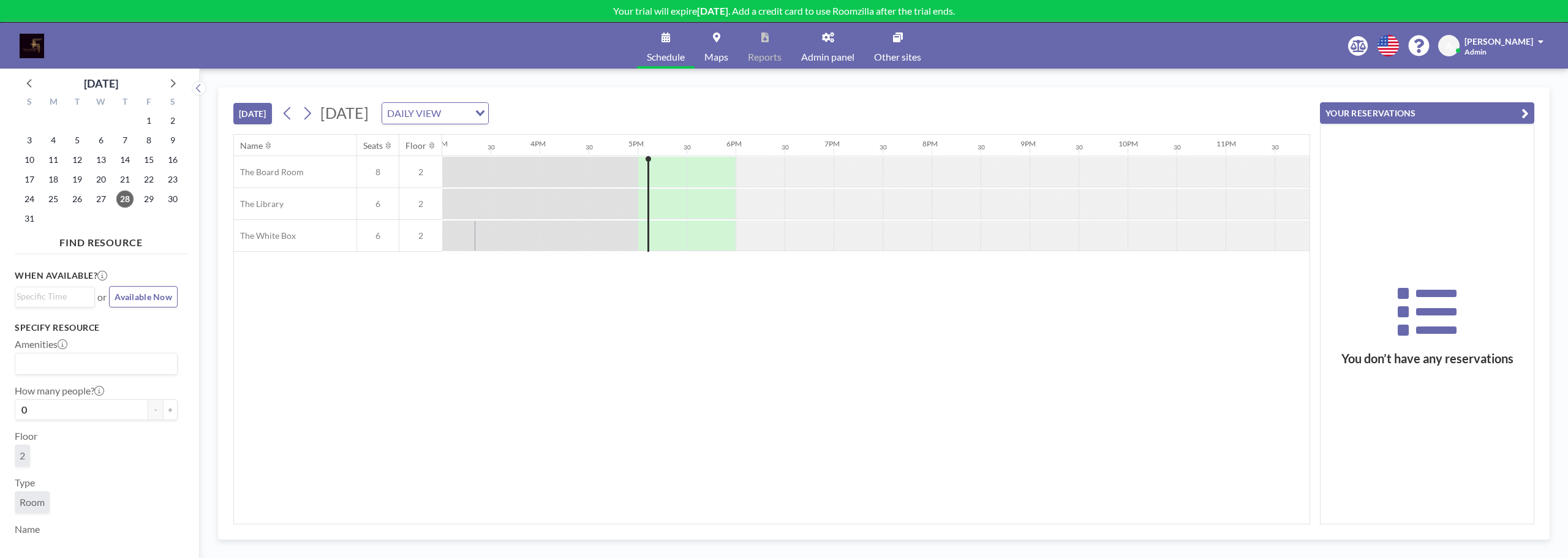
scroll to position [0, 1486]
click at [825, 45] on link "Admin panel" at bounding box center [827, 45] width 73 height 46
click at [1390, 220] on div "You don’t have any reservations" at bounding box center [1426, 324] width 213 height 400
click at [826, 58] on span "Admin panel" at bounding box center [827, 56] width 53 height 9
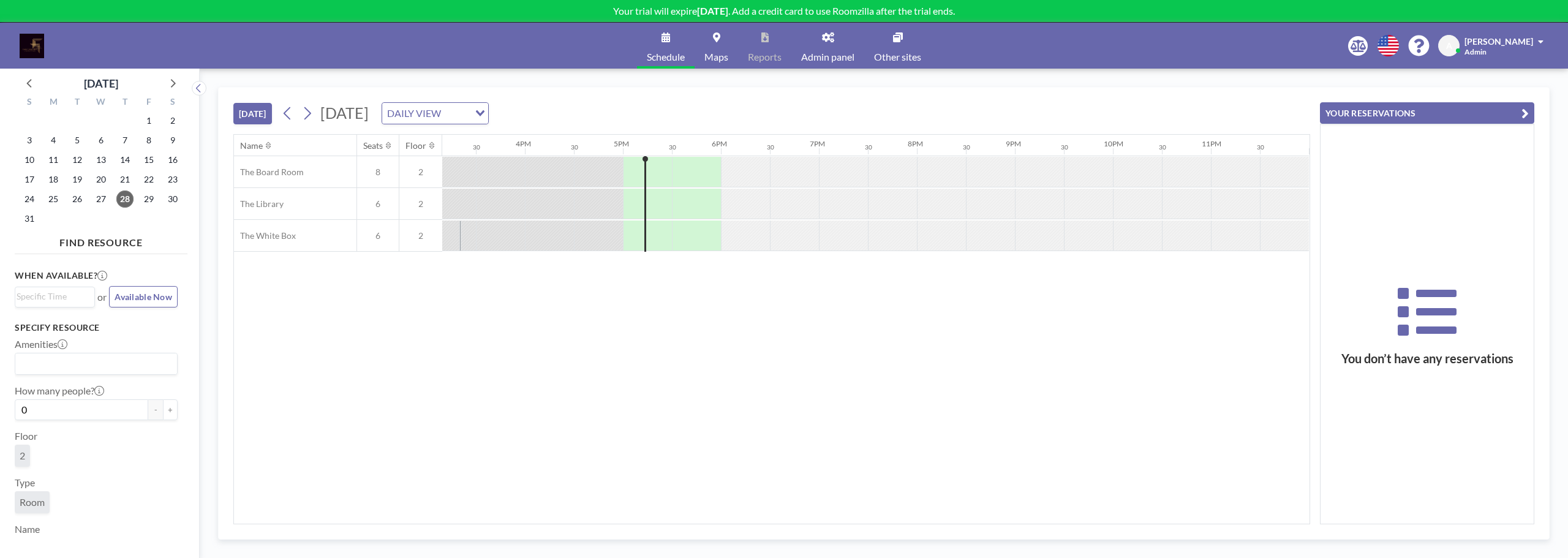
click at [1486, 52] on span "Admin" at bounding box center [1476, 51] width 22 height 9
click at [1512, 55] on span "Profile" at bounding box center [1506, 59] width 26 height 12
click at [473, 109] on input "Search for option" at bounding box center [428, 113] width 90 height 16
click at [573, 153] on li "WEEKLY VIEW" at bounding box center [566, 152] width 104 height 18
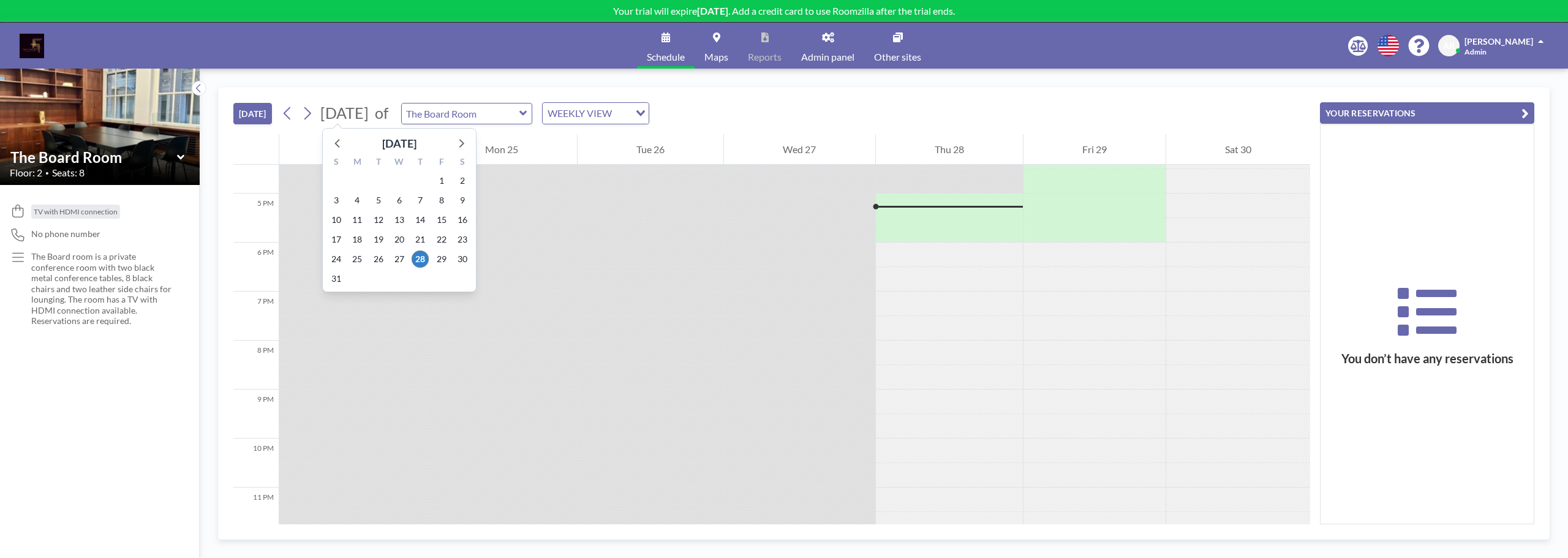
scroll to position [809, 0]
click at [460, 146] on icon at bounding box center [462, 143] width 5 height 9
click at [376, 242] on span "21" at bounding box center [378, 240] width 17 height 17
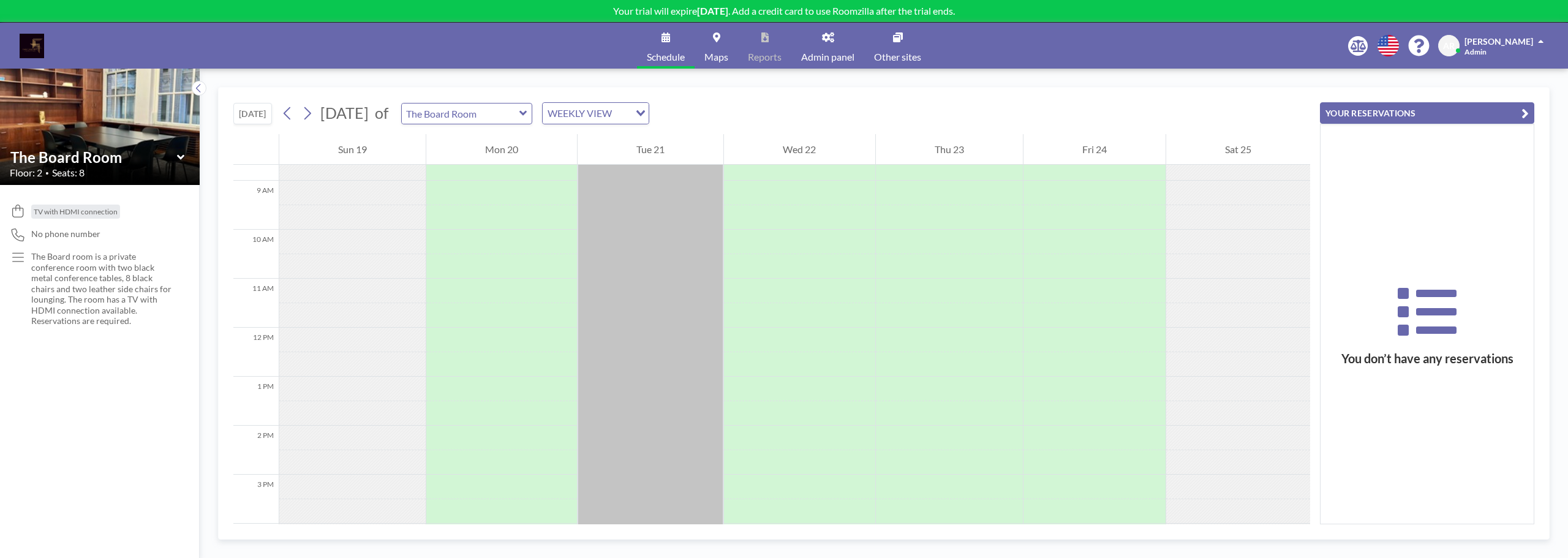
scroll to position [429, 0]
click at [616, 327] on div at bounding box center [650, 361] width 145 height 466
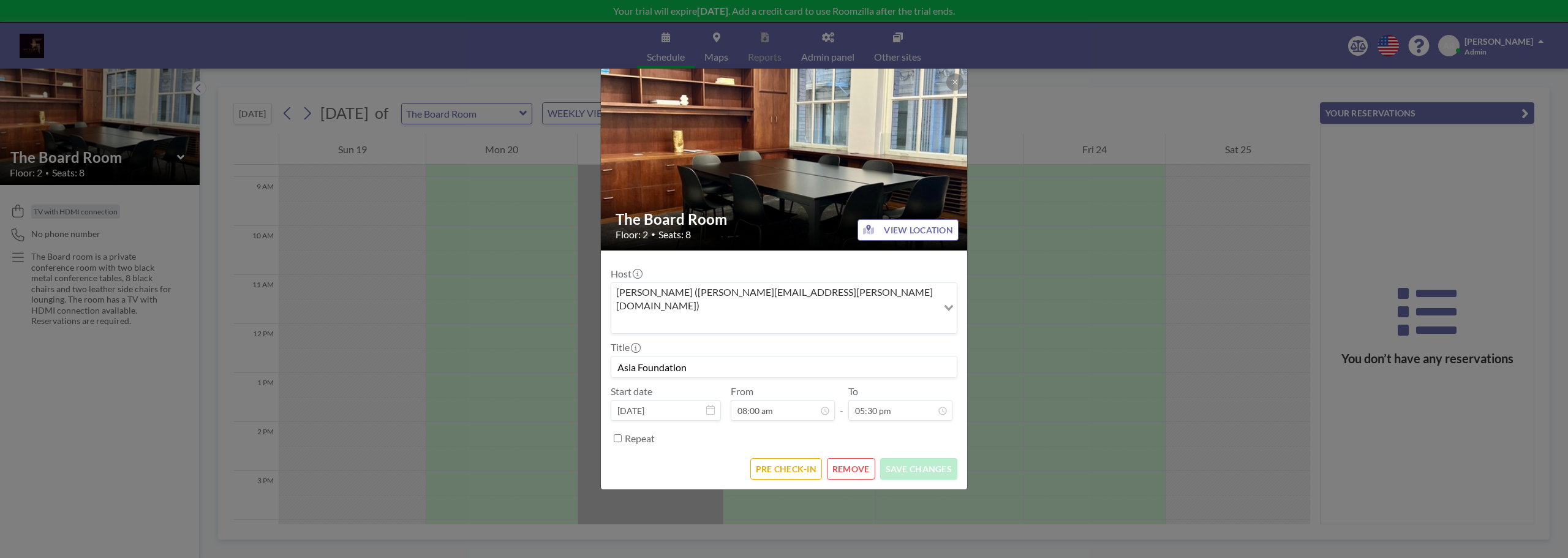
click at [1050, 104] on div "The Board Room Floor: 2 • Seats: 8 VIEW LOCATION Host [PERSON_NAME] ([PERSON_NA…" at bounding box center [784, 279] width 1568 height 558
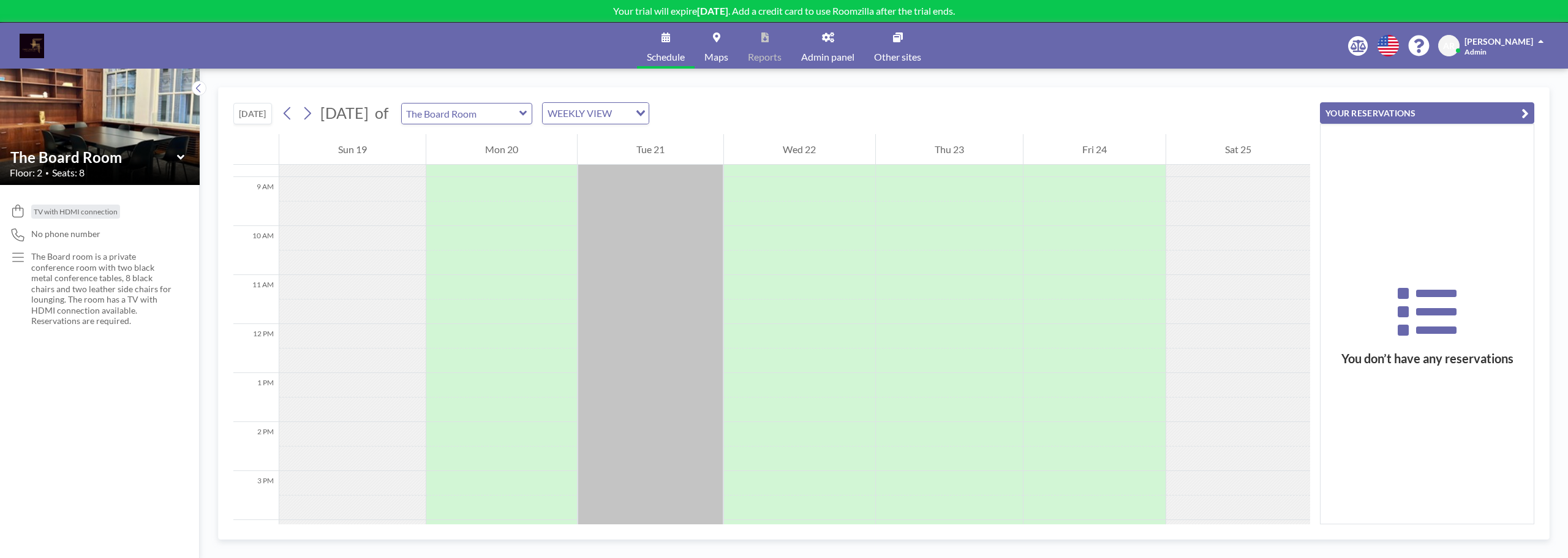
click at [65, 376] on div "TV with HDMI connection No phone number The Board room is a private conference …" at bounding box center [99, 371] width 199 height 373
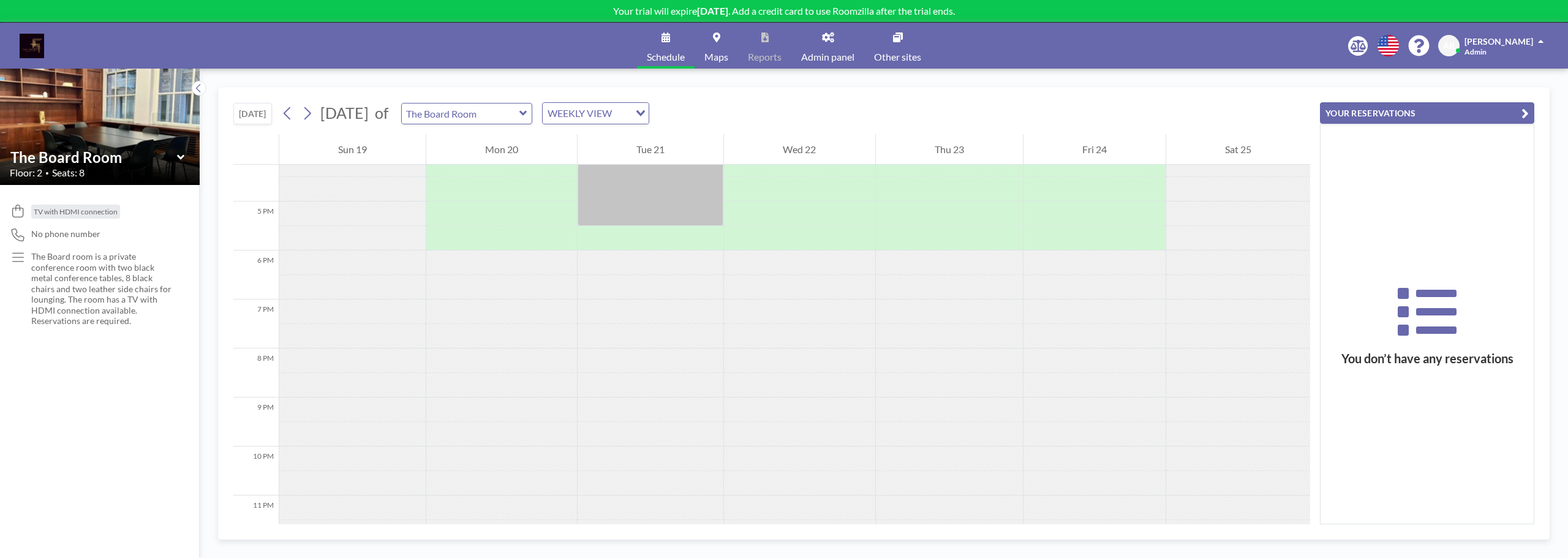
scroll to position [822, 0]
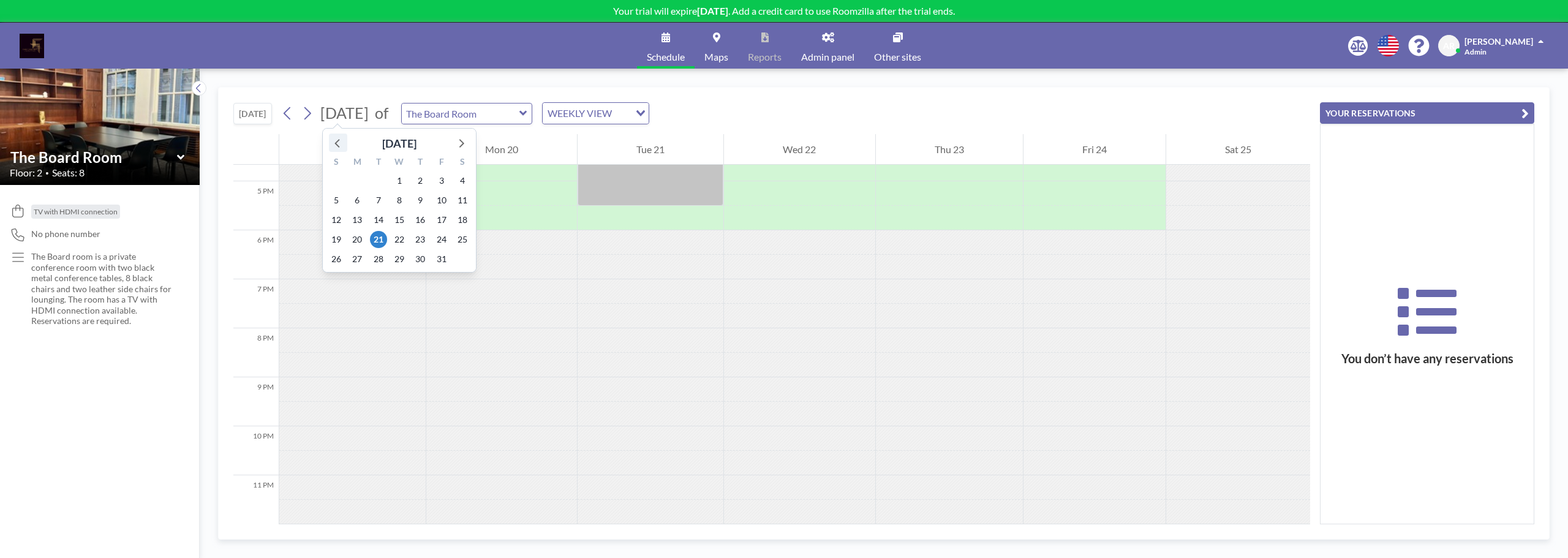
click at [340, 142] on icon at bounding box center [338, 142] width 16 height 16
click at [397, 182] on span "3" at bounding box center [399, 181] width 17 height 17
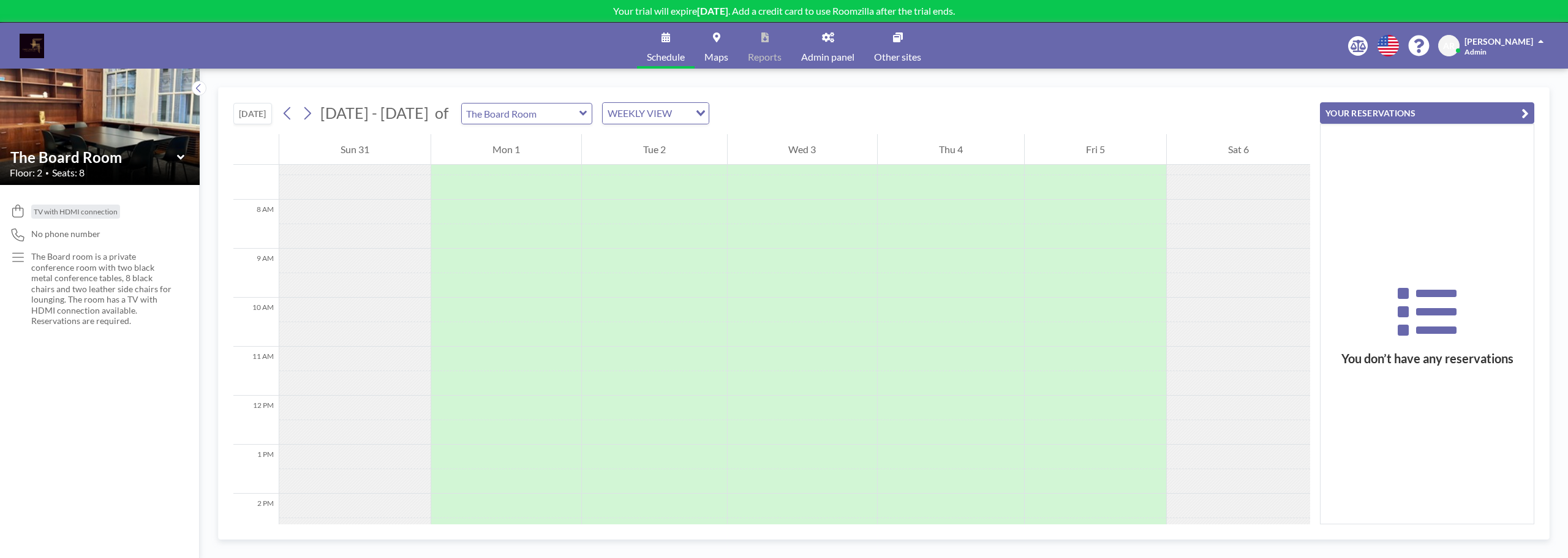
scroll to position [368, 0]
click at [676, 110] on input "Search for option" at bounding box center [682, 113] width 13 height 16
click at [672, 131] on li "DAILY VIEW" at bounding box center [648, 134] width 104 height 18
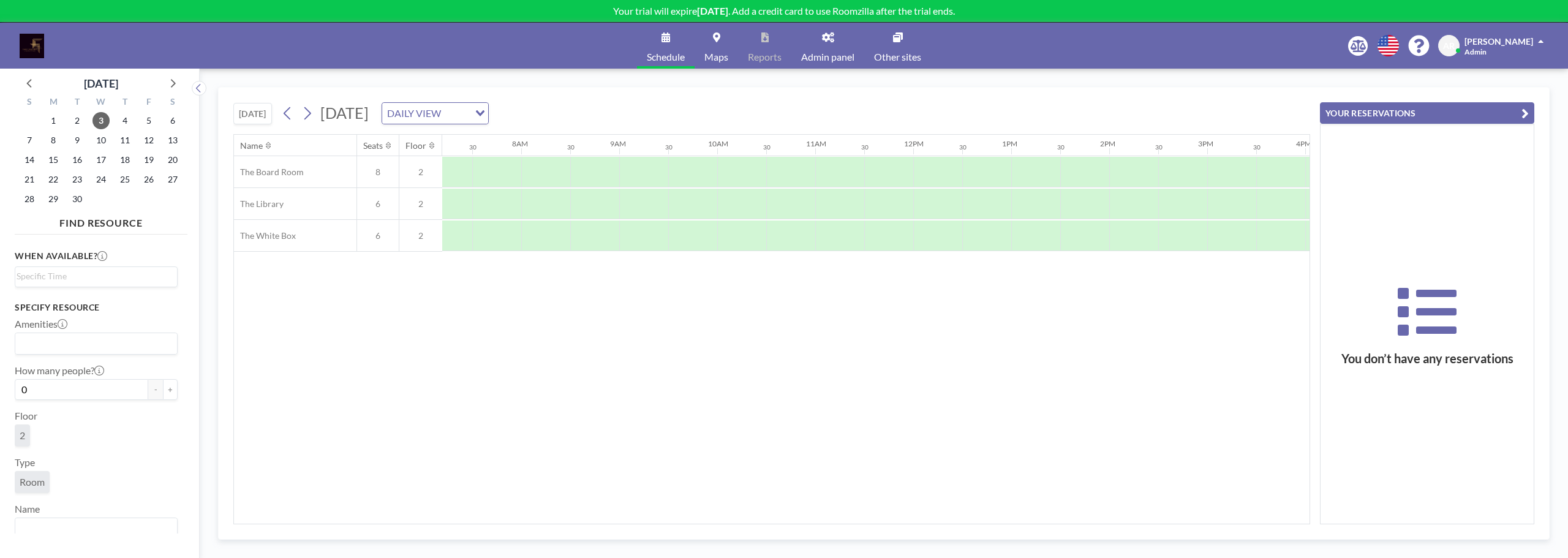
scroll to position [0, 735]
click at [694, 170] on div at bounding box center [711, 172] width 49 height 31
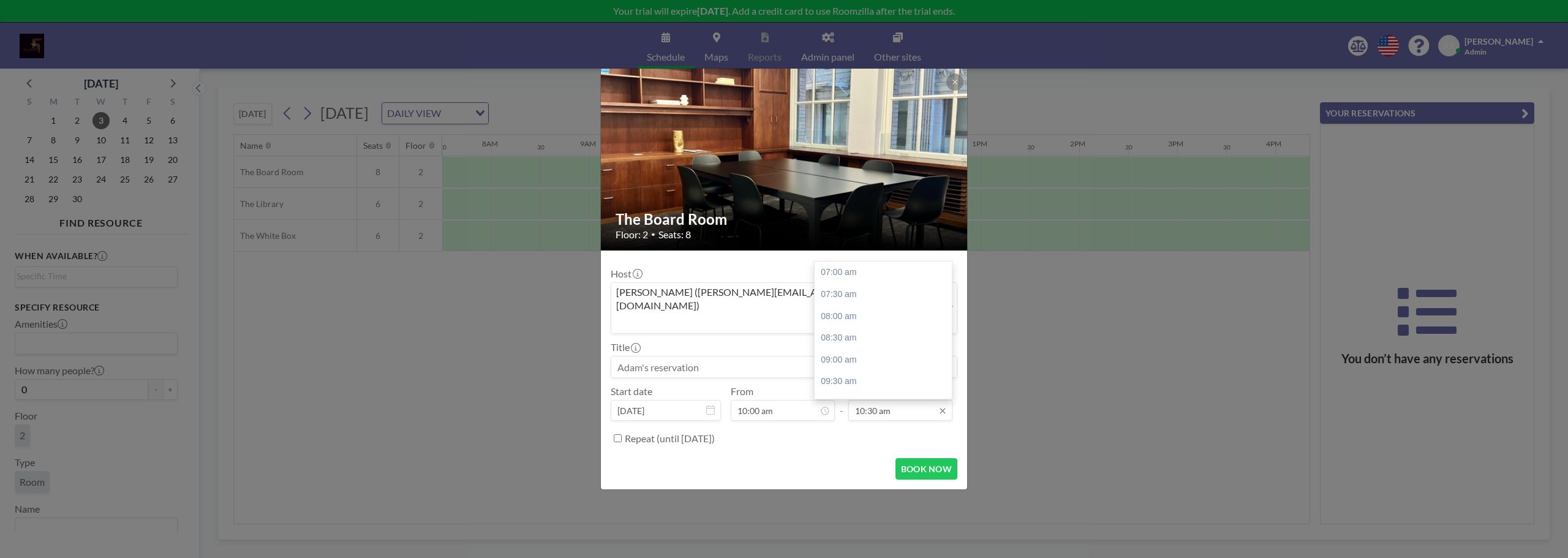
scroll to position [152, 0]
click at [941, 401] on input "10:30 am" at bounding box center [900, 410] width 104 height 21
click at [889, 327] on div "12:00 pm" at bounding box center [886, 338] width 144 height 22
type input "12:00 pm"
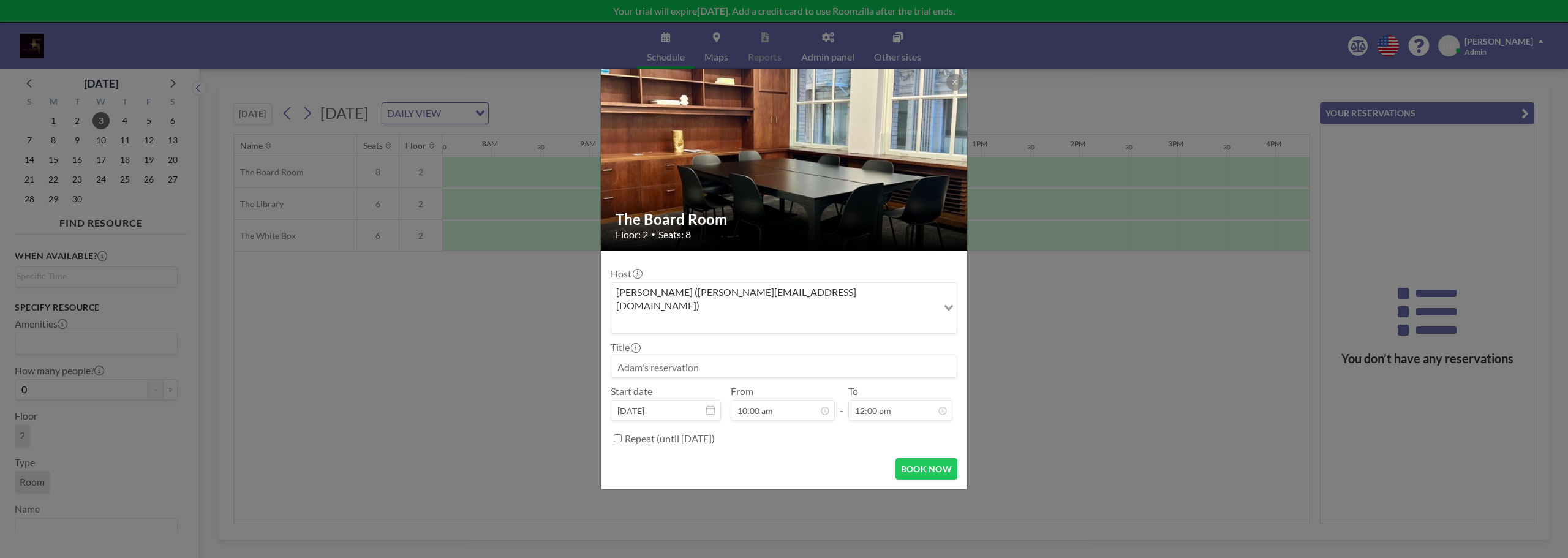
click at [809, 357] on input at bounding box center [784, 367] width 346 height 21
type input "CRC x MXP Session"
click at [920, 458] on button "BOOK NOW" at bounding box center [926, 468] width 62 height 21
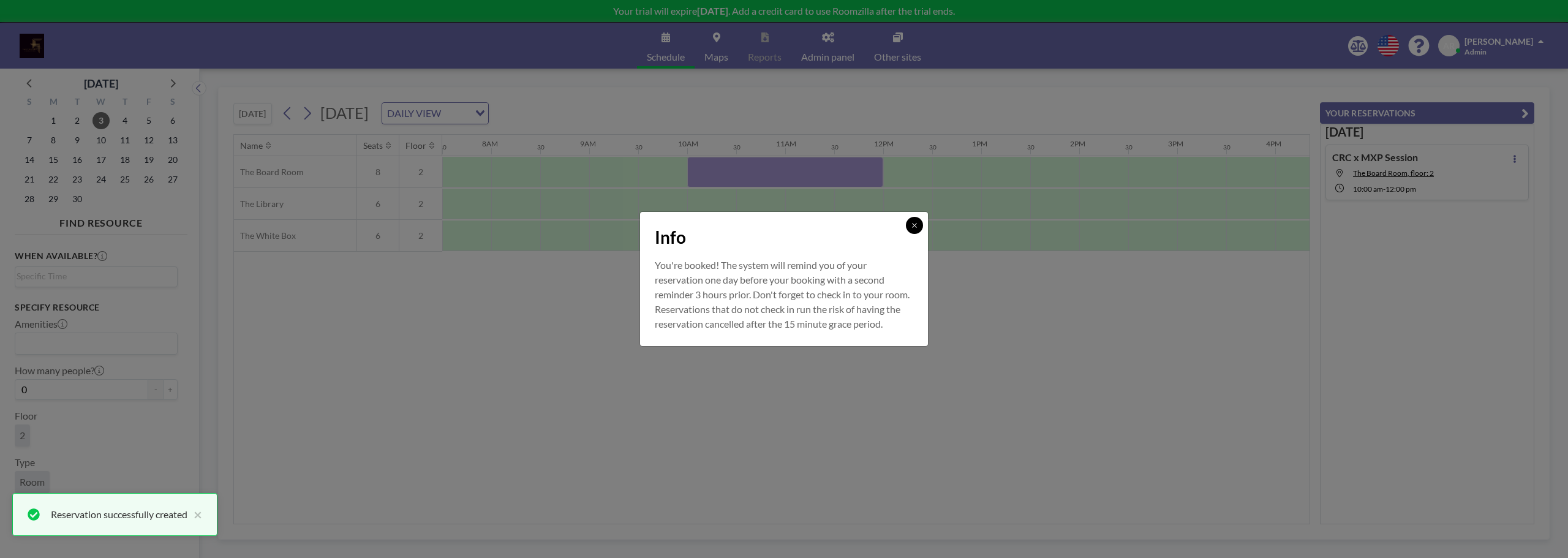
click at [915, 222] on icon at bounding box center [914, 225] width 8 height 8
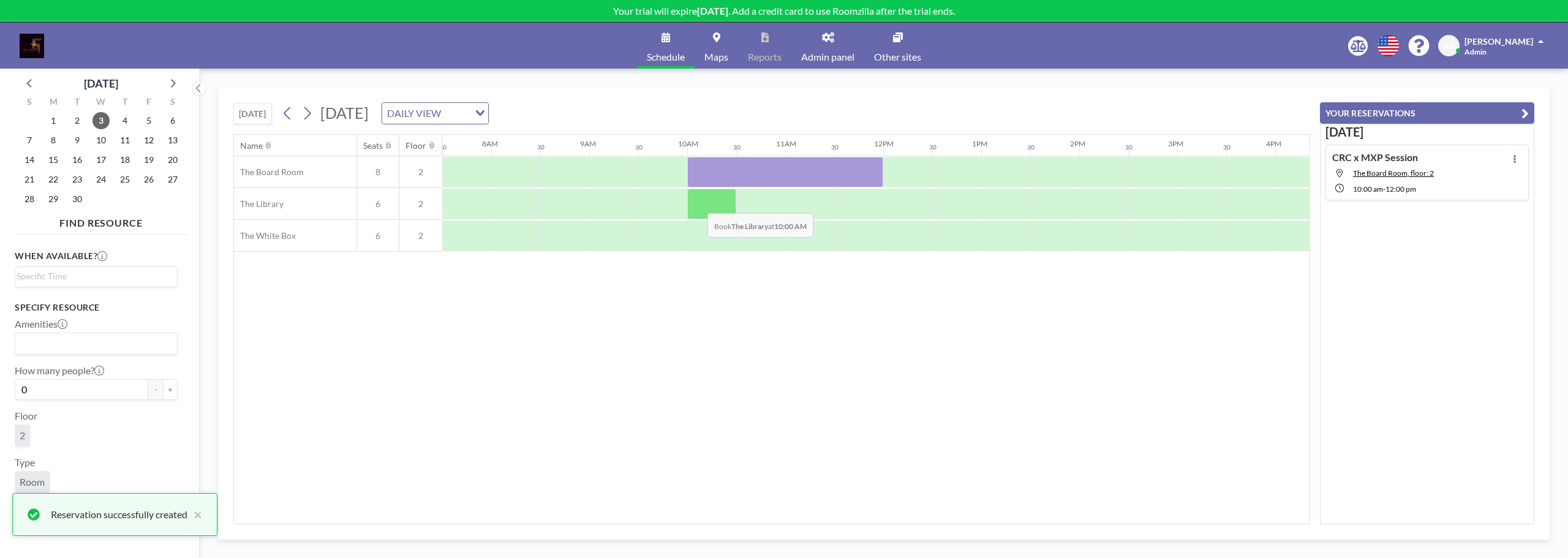
click at [697, 204] on div at bounding box center [711, 204] width 49 height 31
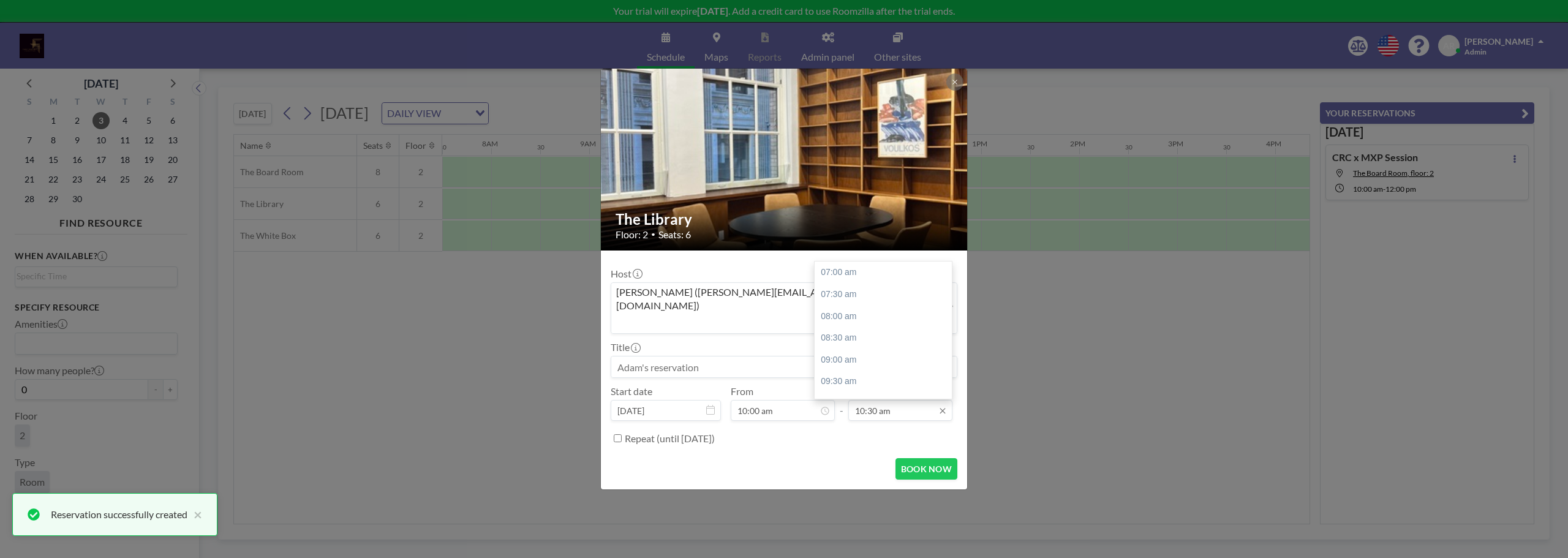
scroll to position [152, 0]
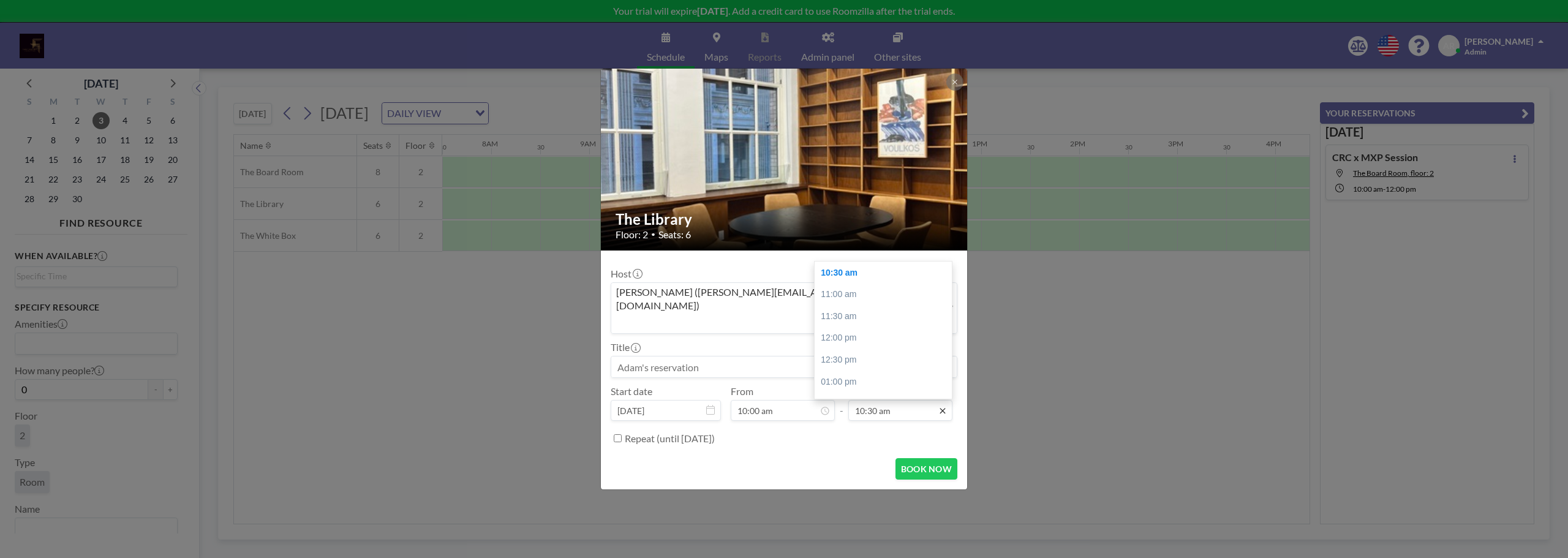
click at [941, 408] on icon at bounding box center [942, 411] width 5 height 5
click at [891, 327] on div "12:00 pm" at bounding box center [886, 338] width 144 height 22
type input "12:00 pm"
click at [648, 357] on input at bounding box center [784, 367] width 346 height 21
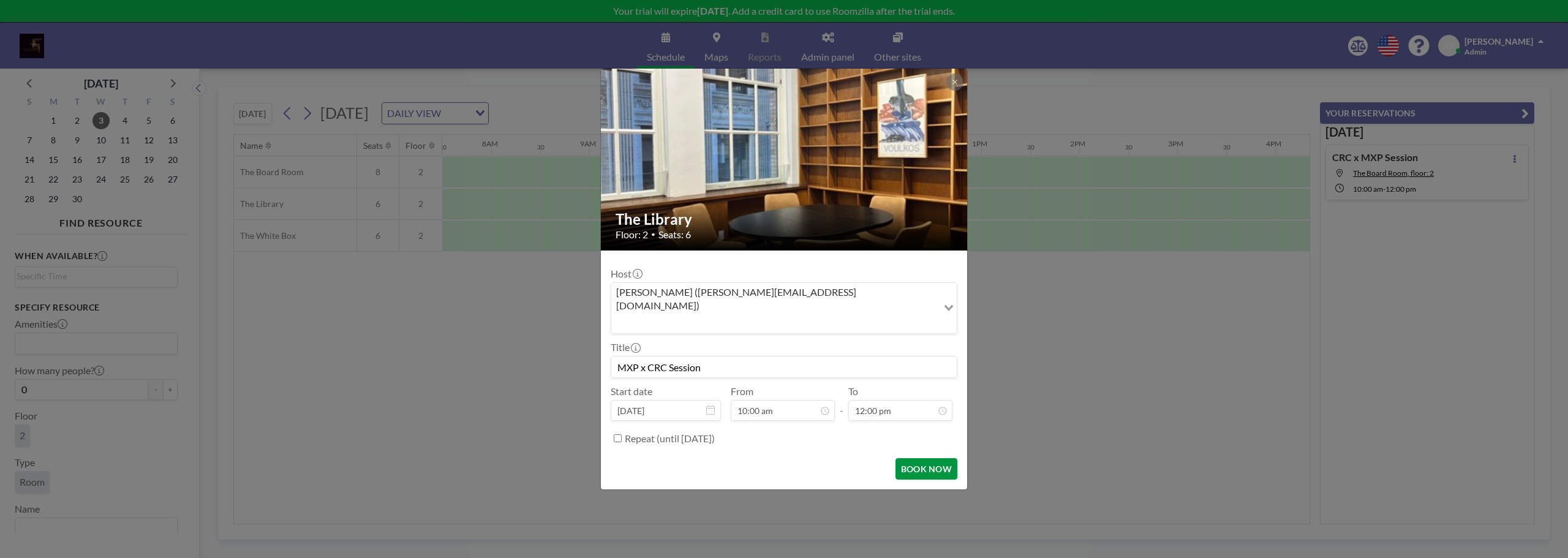
type input "MXP x CRC Session"
click at [929, 460] on button "BOOK NOW" at bounding box center [926, 468] width 62 height 21
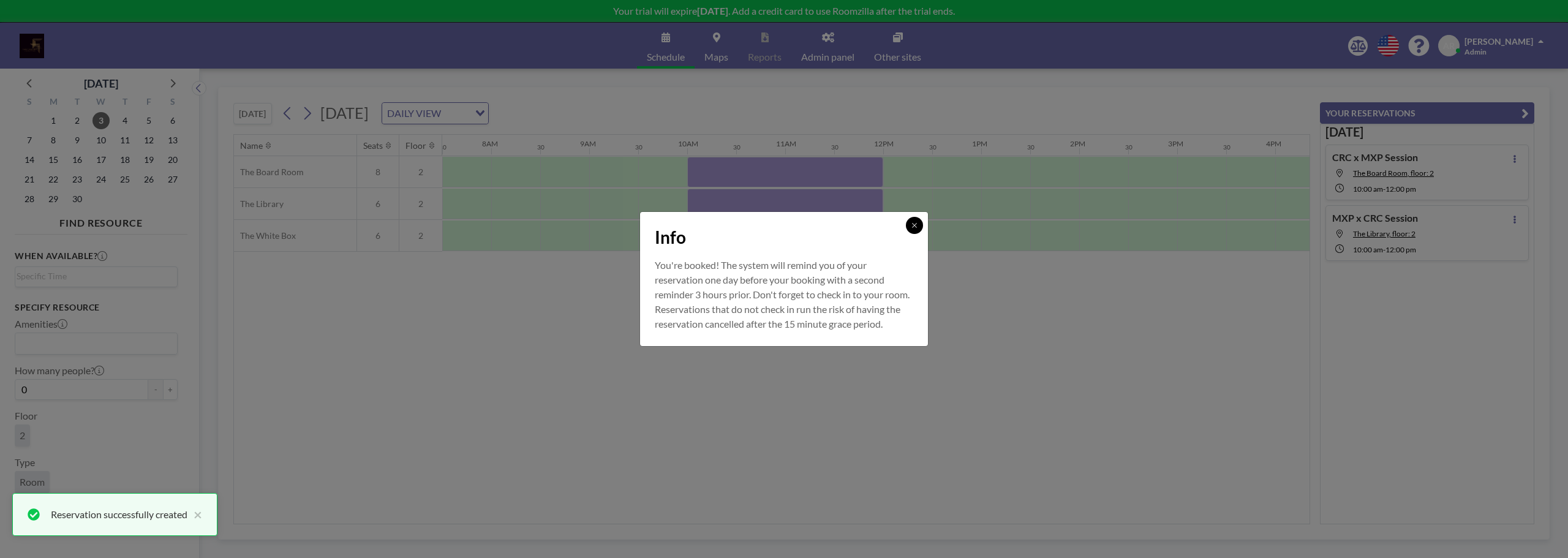
click at [913, 222] on icon at bounding box center [914, 225] width 8 height 8
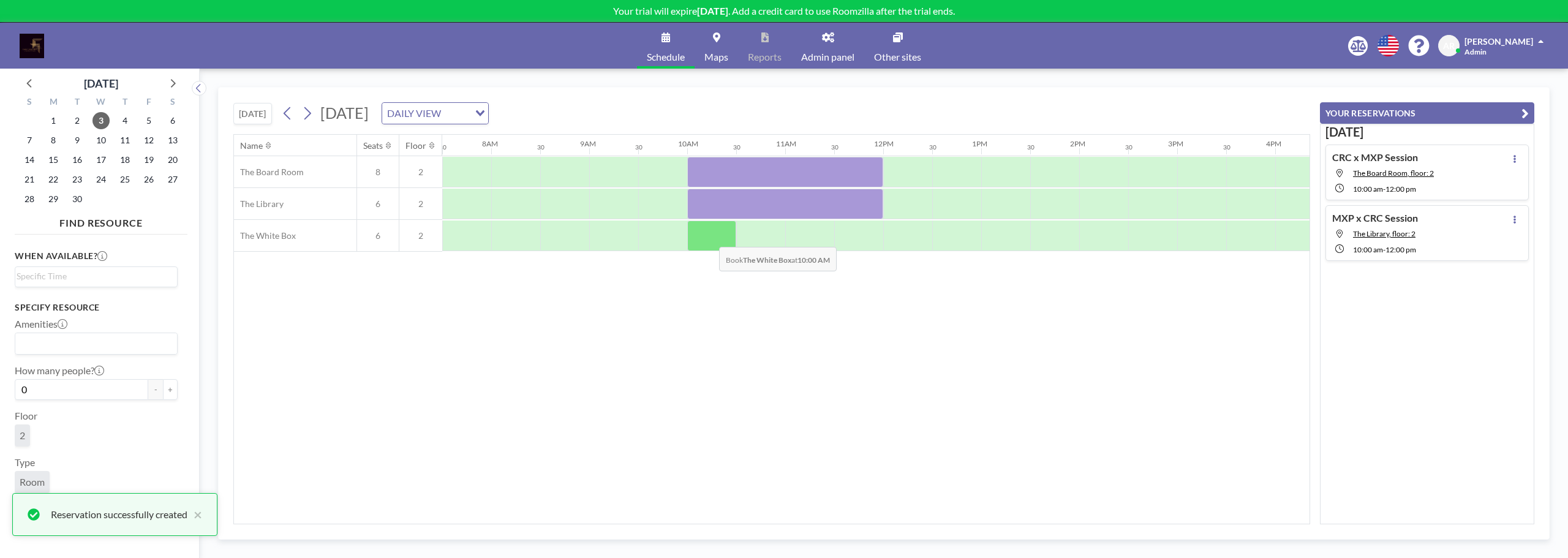
click at [709, 236] on div at bounding box center [711, 236] width 49 height 31
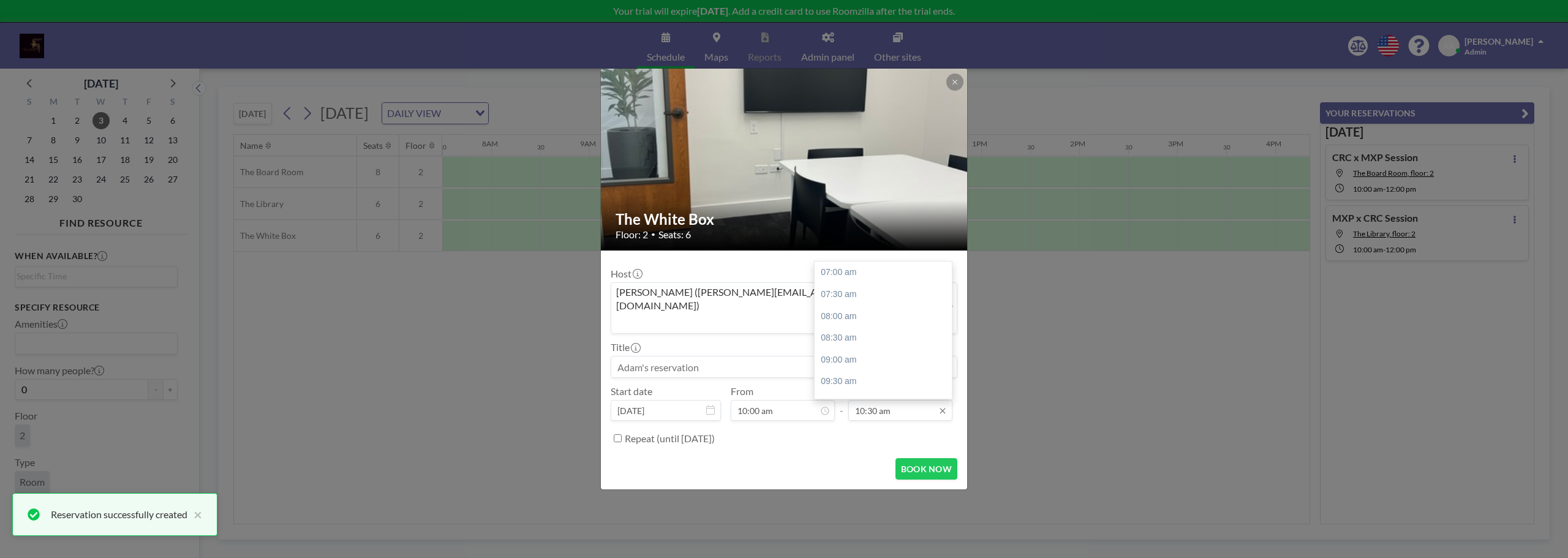
scroll to position [152, 0]
click at [884, 400] on input "10:30 am" at bounding box center [900, 410] width 104 height 21
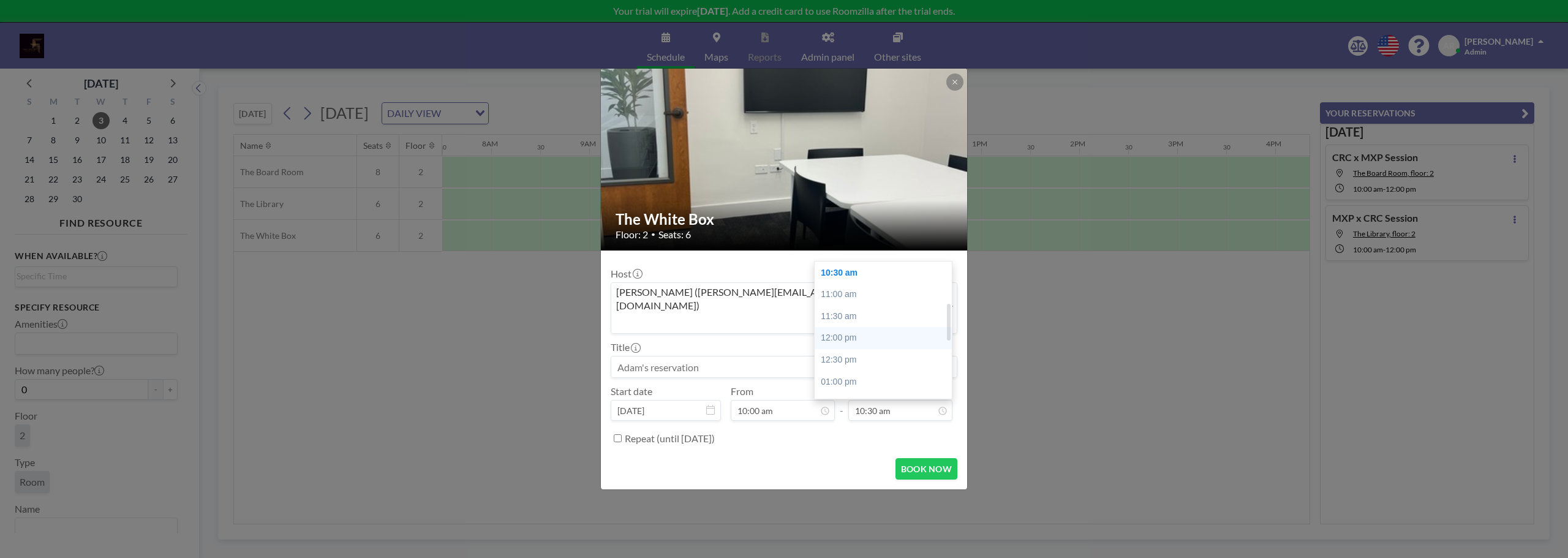
click at [869, 327] on div "12:00 pm" at bounding box center [886, 338] width 144 height 22
type input "12:00 pm"
click at [801, 359] on input at bounding box center [784, 367] width 346 height 21
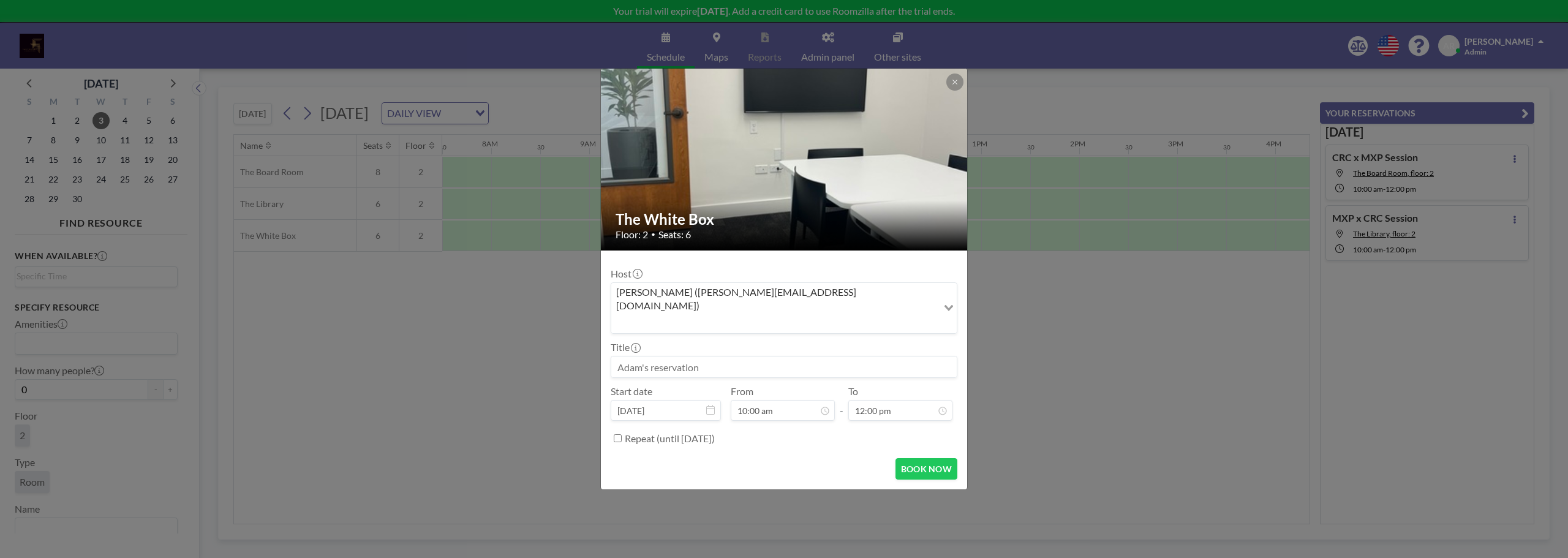
click at [801, 358] on input at bounding box center [784, 367] width 346 height 21
type input "MXP X CRC SESSION"
click at [932, 458] on button "BOOK NOW" at bounding box center [926, 468] width 62 height 21
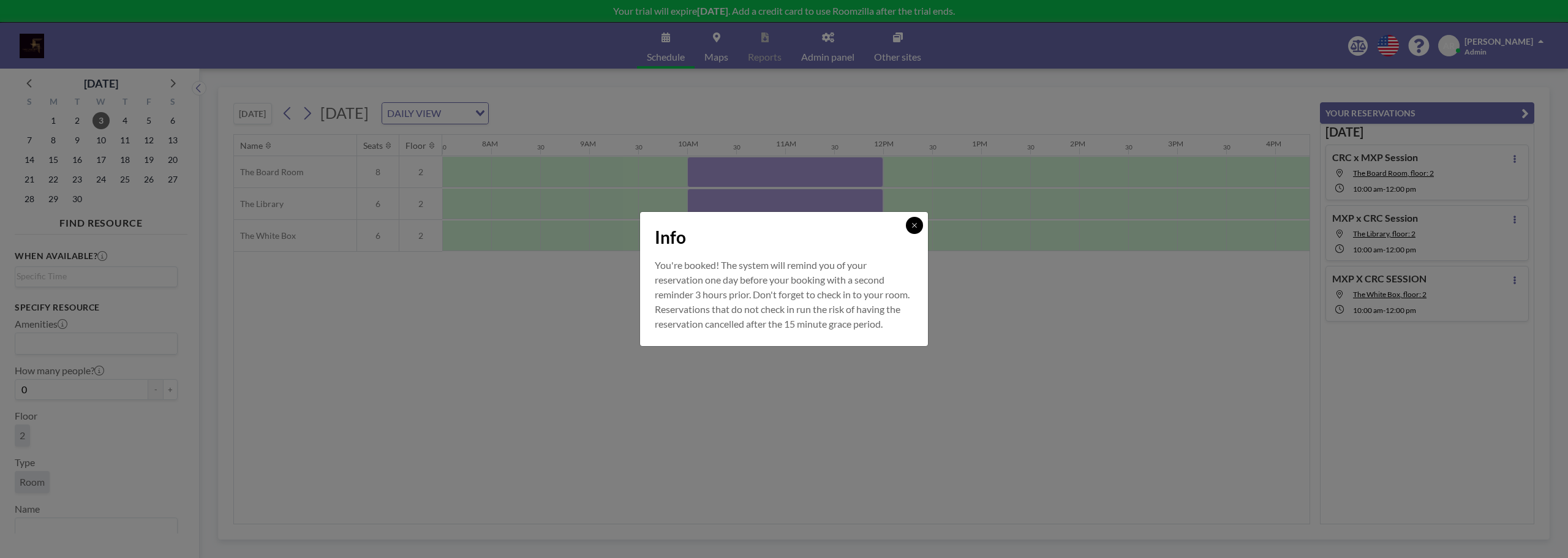
click at [919, 218] on button at bounding box center [914, 225] width 17 height 17
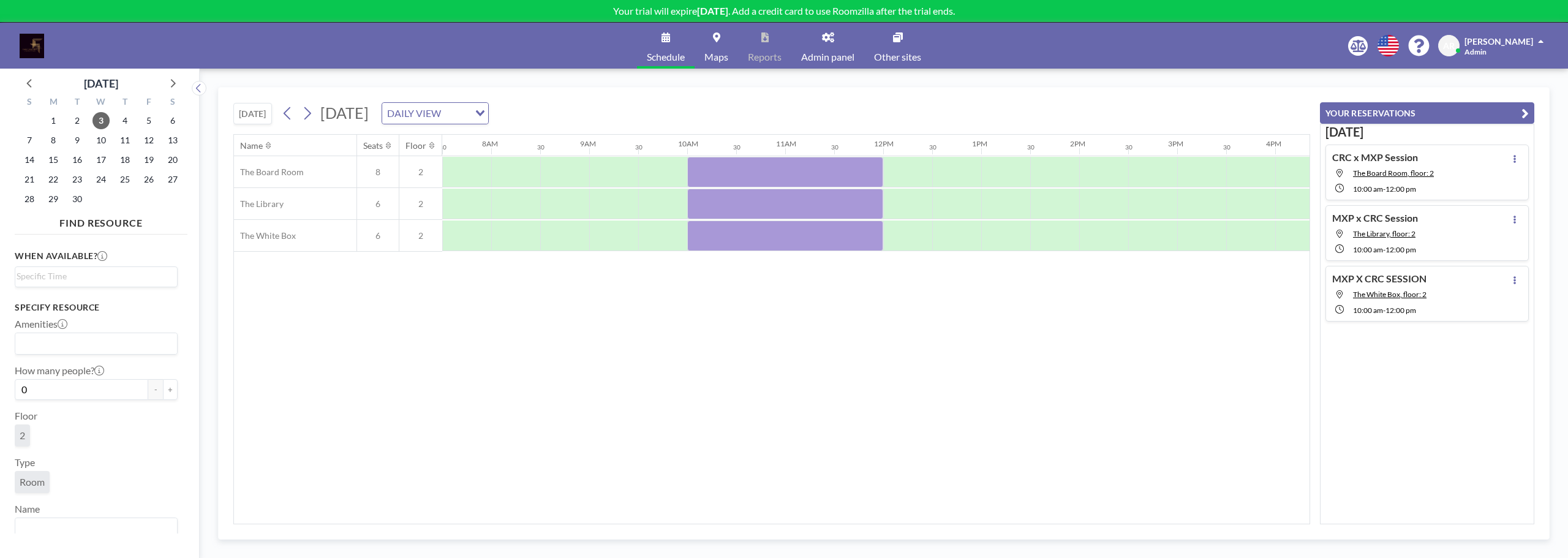
click at [1524, 111] on icon "button" at bounding box center [1524, 113] width 8 height 15
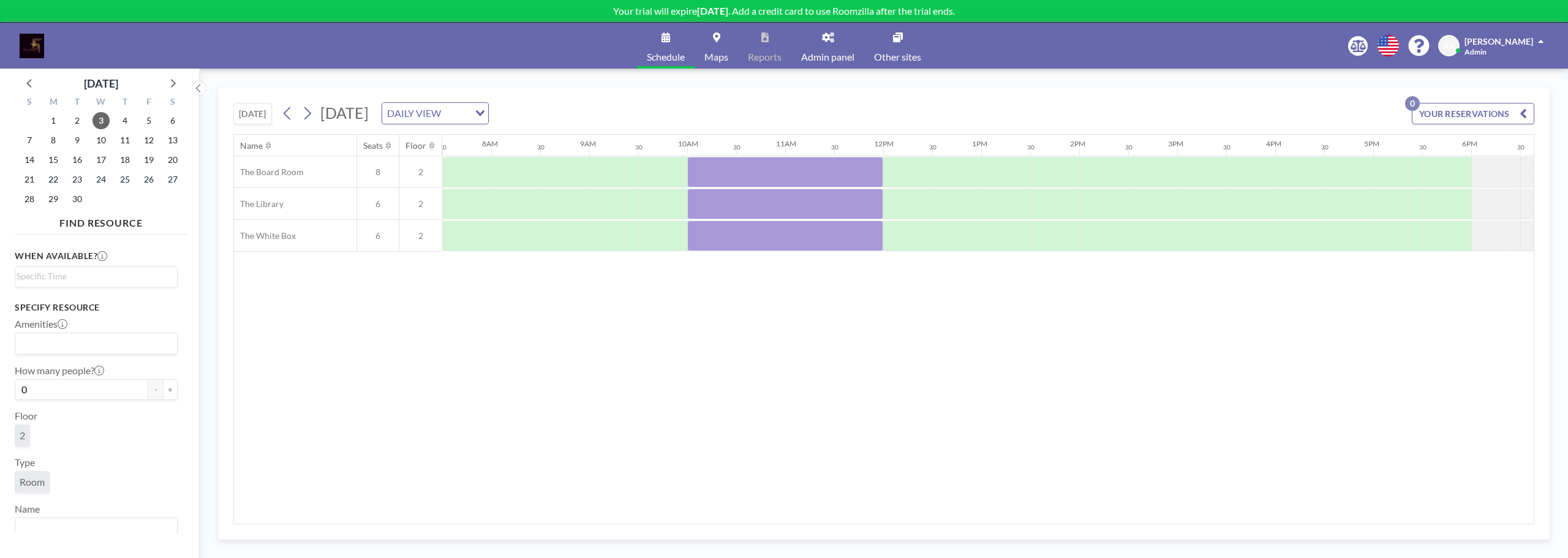
click at [1469, 114] on button "YOUR RESERVATIONS 0" at bounding box center [1472, 113] width 122 height 21
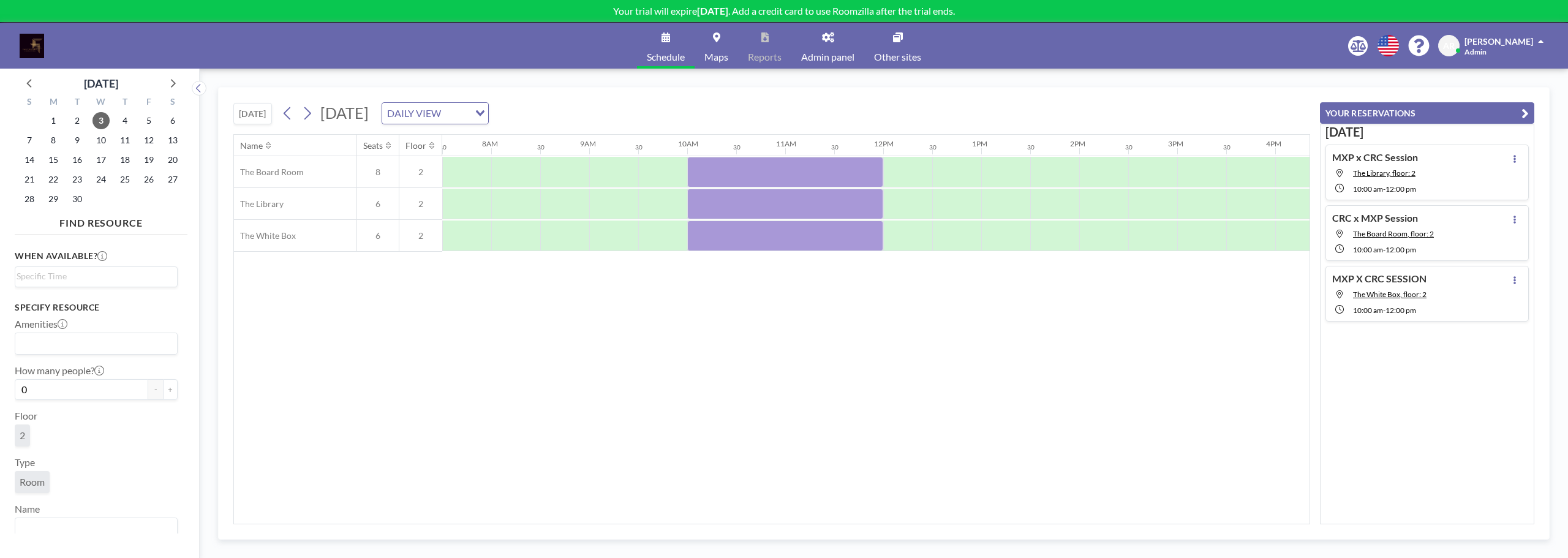
click at [560, 348] on div "Name Seats Floor 12AM 30 1AM 30 2AM 30 3AM 30 4AM 30 5AM 30 6AM 30 7AM 30 8AM 3…" at bounding box center [771, 329] width 1075 height 389
